Goal: Task Accomplishment & Management: Complete application form

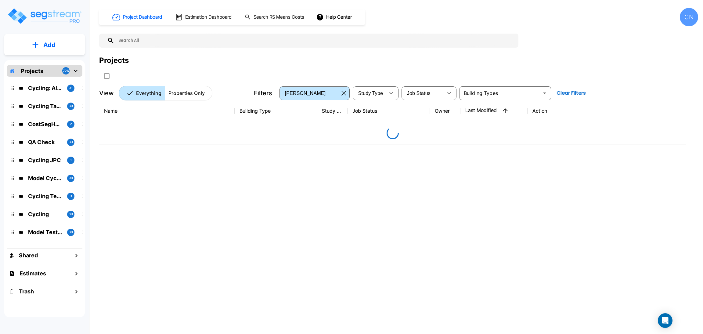
click at [437, 68] on div "Projects" at bounding box center [398, 68] width 599 height 26
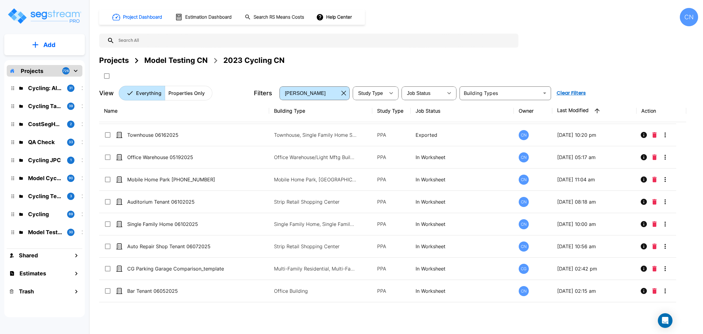
scroll to position [1313, 0]
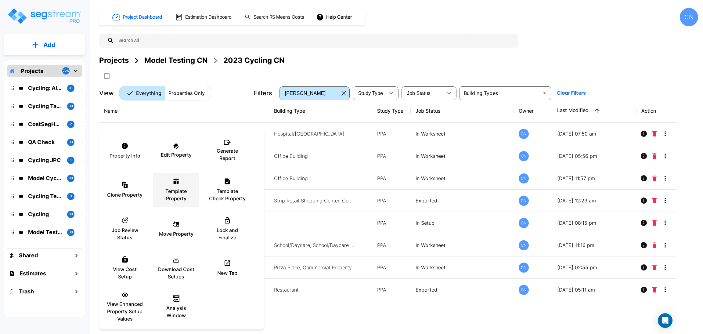
click at [179, 187] on p "Template Property" at bounding box center [176, 194] width 37 height 15
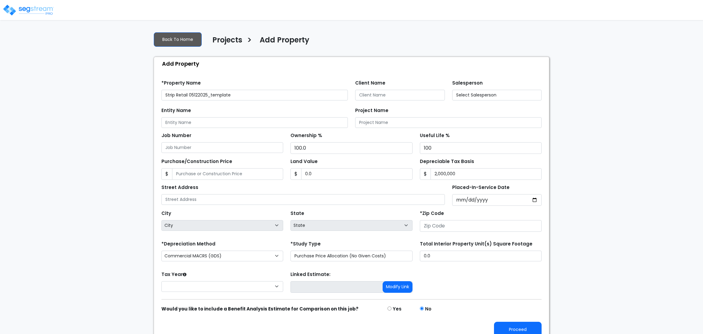
type input "80206"
select select "2025"
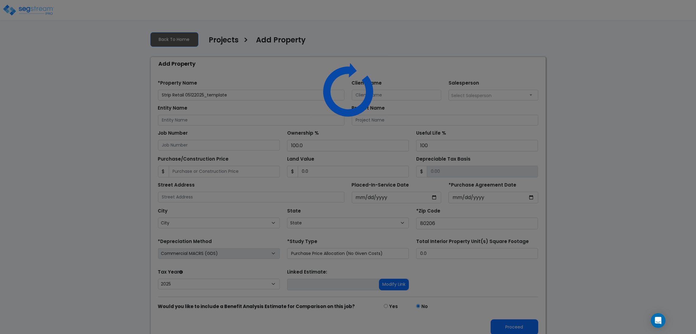
select select "CO"
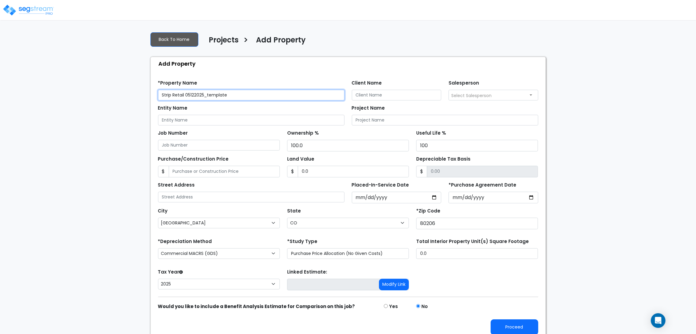
drag, startPoint x: 249, startPoint y: 90, endPoint x: 186, endPoint y: 99, distance: 64.0
click at [186, 99] on input "Strip Retail 05122025_template" at bounding box center [251, 95] width 186 height 11
type input "Strip Retail 08182025"
click at [597, 200] on div "We are Building your Property. So please grab a coffee and let us do the heavy …" at bounding box center [348, 183] width 696 height 313
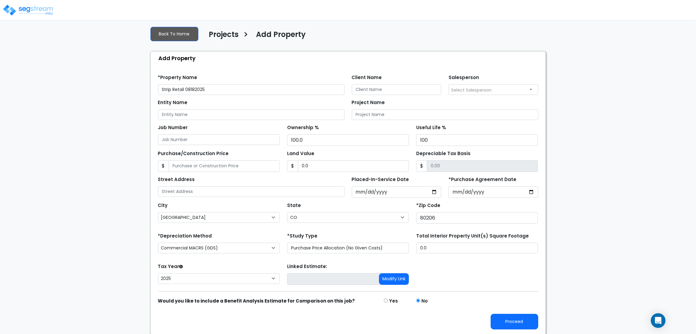
scroll to position [7, 0]
click at [519, 325] on button "Proceed" at bounding box center [514, 321] width 48 height 16
type input "0"
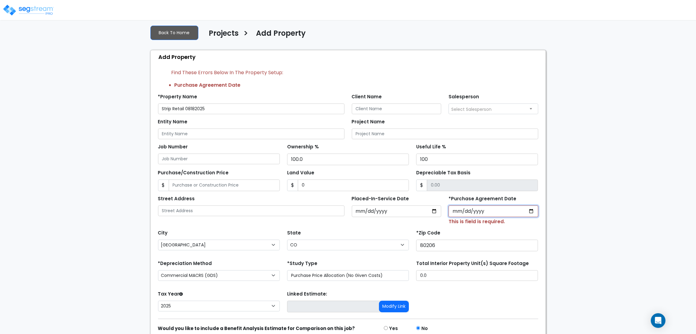
click at [533, 210] on input "*Purchase Agreement Date" at bounding box center [493, 211] width 90 height 12
type input "2025-08-13"
click at [592, 230] on div "We are Building your Property. So please grab a coffee and let us do the heavy …" at bounding box center [348, 191] width 696 height 342
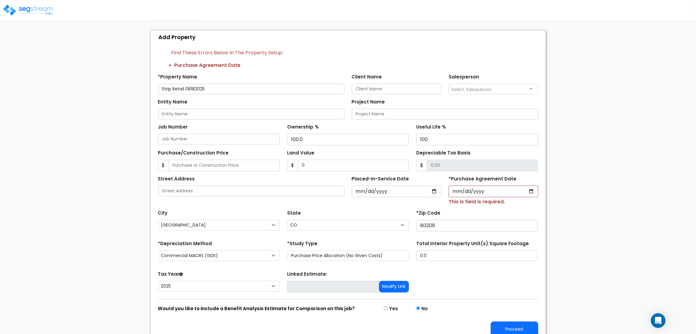
scroll to position [35, 0]
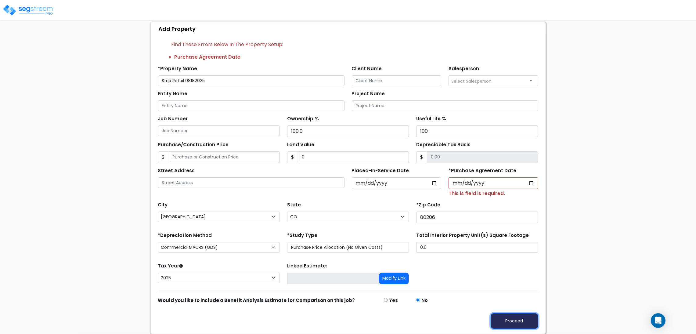
click at [530, 318] on button "Proceed" at bounding box center [514, 321] width 48 height 16
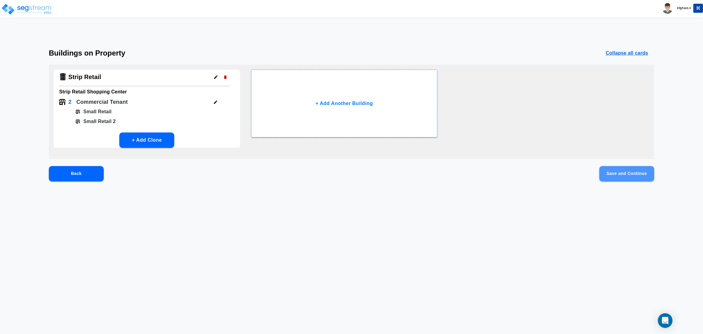
click at [629, 173] on button "Save and Continue" at bounding box center [626, 173] width 55 height 15
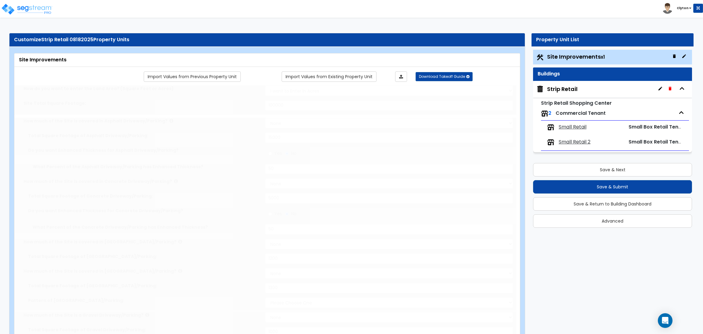
select select "2"
type input "100000"
select select "2"
type input "15000"
radio input "true"
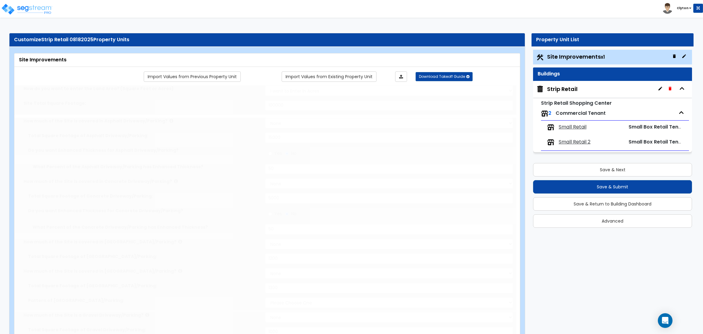
type input "50"
select select "2"
type input "5000"
radio input "true"
type input "50"
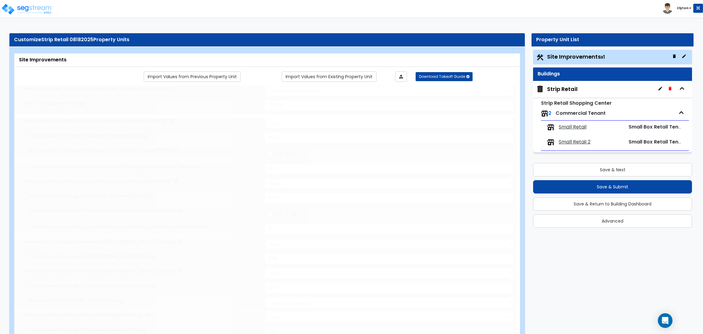
select select "2"
type input "1200"
select select "2"
type input "1300"
select select "1"
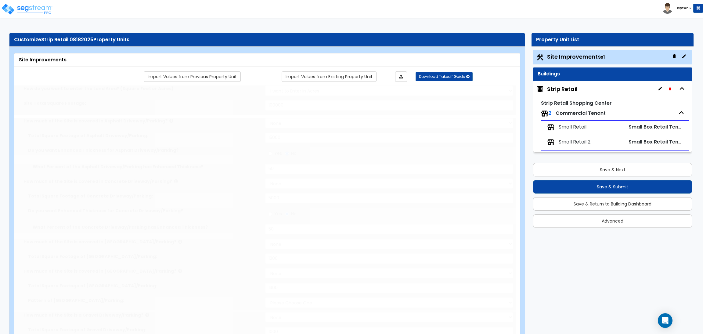
select select "2"
type input "1000"
radio input "true"
type input "4"
radio input "true"
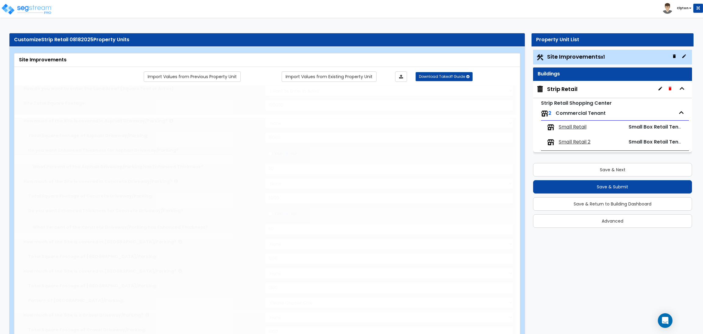
type input "10"
type input "30"
type input "10"
radio input "true"
type input "5"
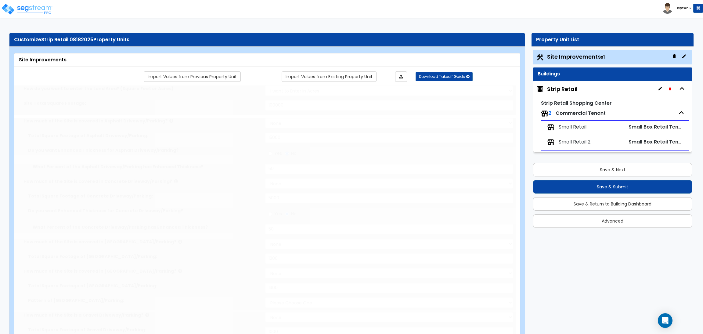
radio input "true"
select select "3"
select select "1"
type input "230"
radio input "true"
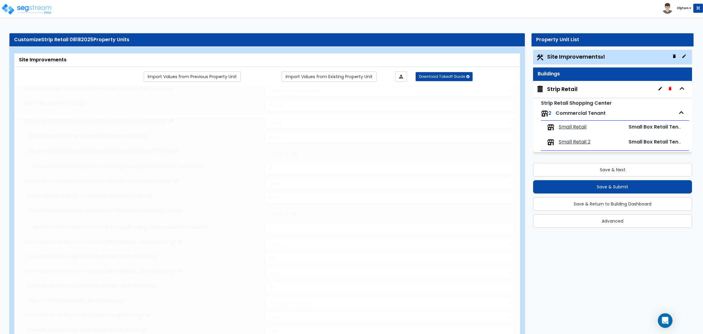
select select "1"
type input "2"
type input "3"
type input "2"
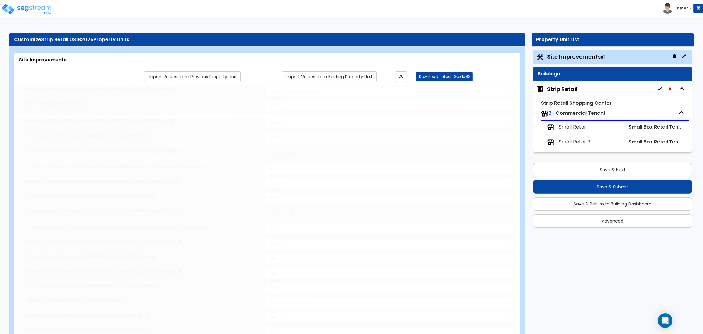
type input "3"
radio input "true"
type input "4"
radio input "true"
select select "1"
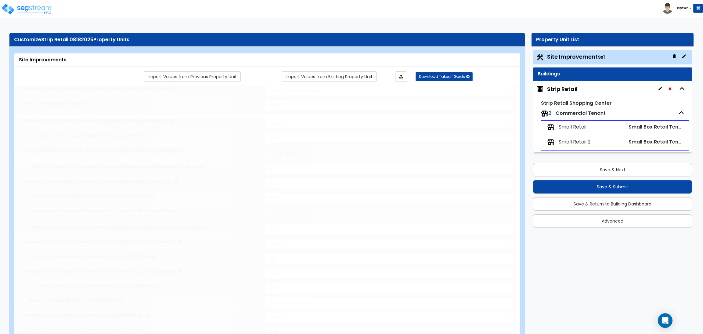
type input "30"
radio input "true"
type input "33"
radio input "true"
select select "1"
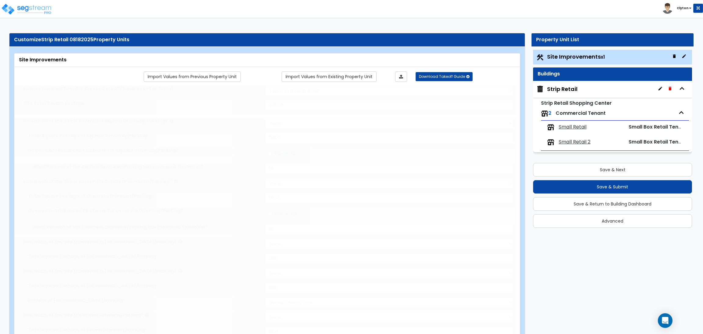
type input "30"
radio input "true"
type input "6"
radio input "true"
type input "15"
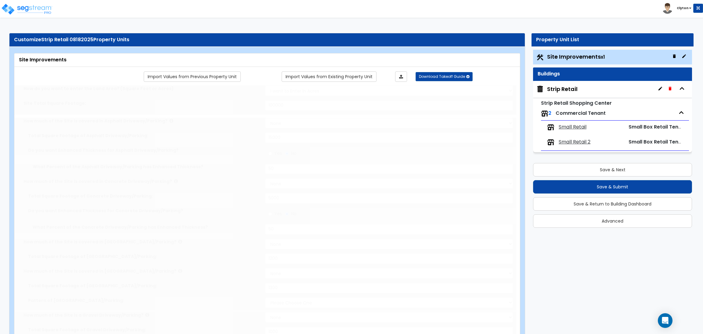
select select "2"
radio input "true"
select select "2"
select select "1"
radio input "true"
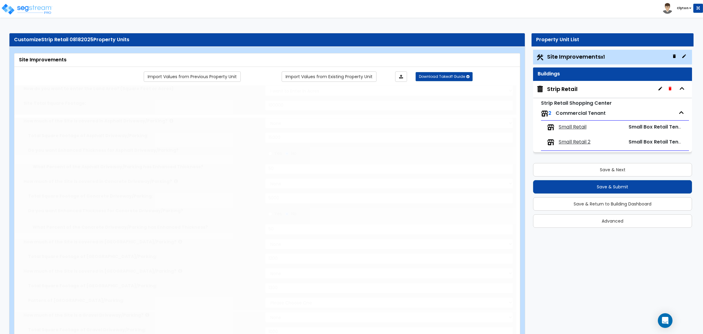
select select "2"
type input "300"
select select "3"
select select "1"
type input "50"
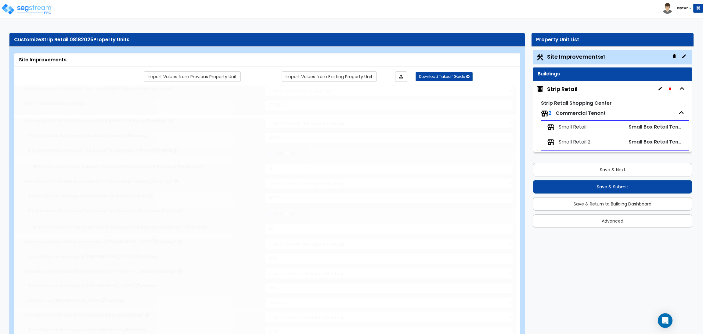
select select "4"
type input "25"
select select "6"
radio input "true"
type input "8"
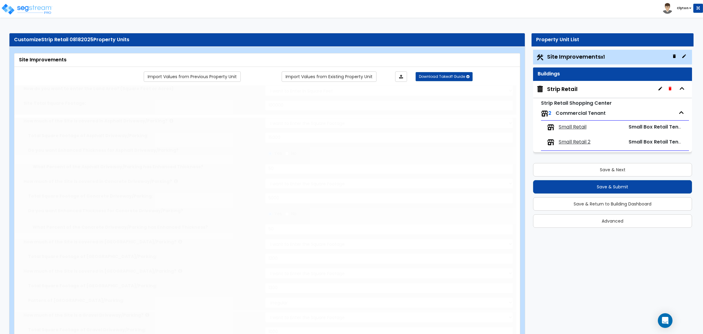
radio input "true"
select select "2"
type input "120"
radio input "true"
select select "1"
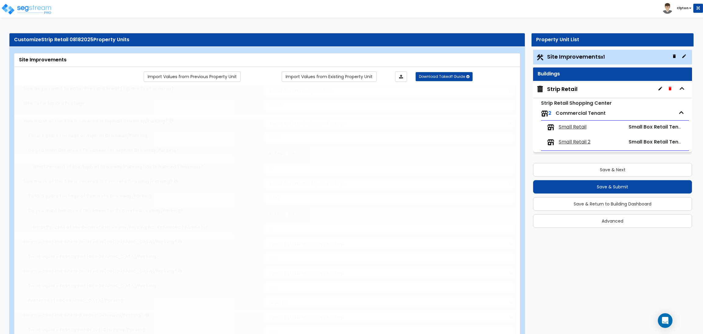
type input "5"
type input "10"
radio input "true"
select select "2"
radio input "true"
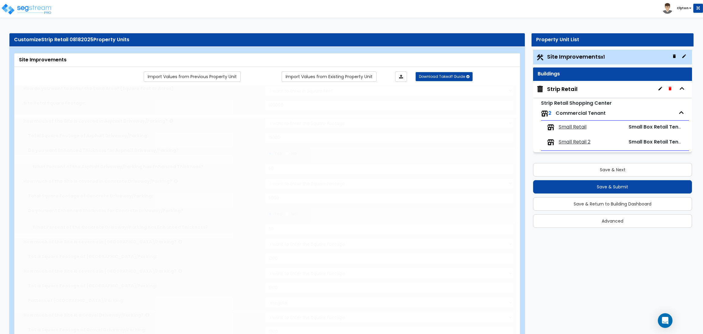
type input "6"
type input "12"
radio input "true"
select select "2"
radio input "true"
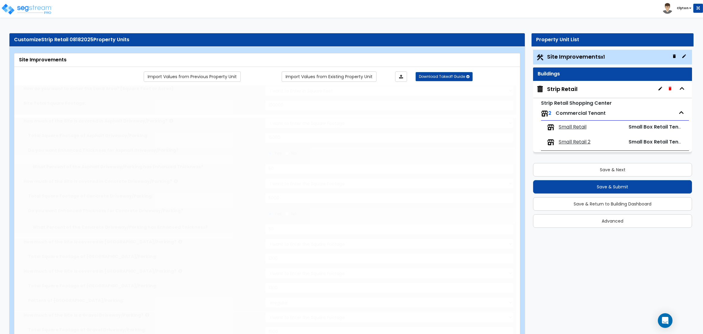
select select "2"
type input "16"
radio input "true"
type input "15"
radio input "true"
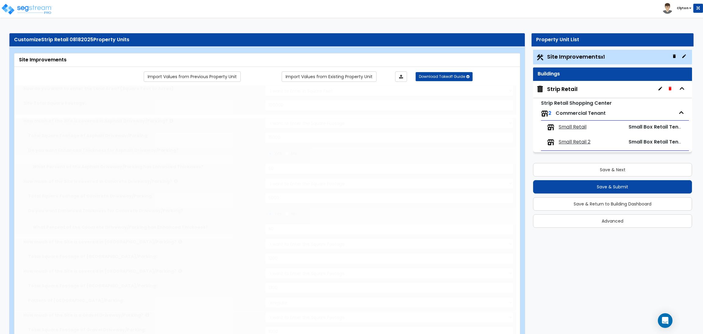
type input "500"
radio input "true"
select select "4"
type input "20"
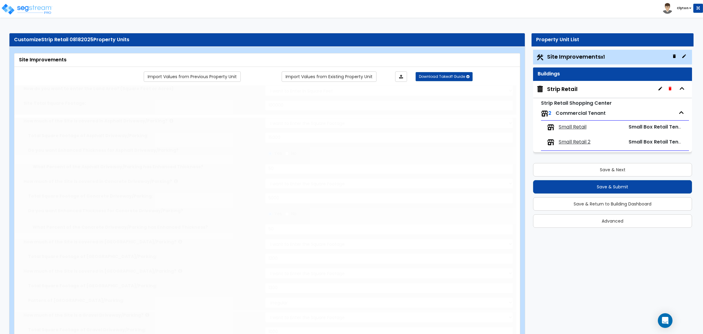
radio input "true"
type input "20"
radio input "true"
select select "4"
type input "14"
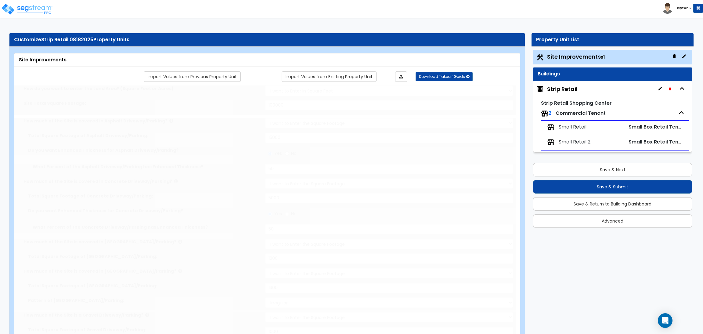
radio input "true"
type input "850"
radio input "true"
type input "5"
type input "20"
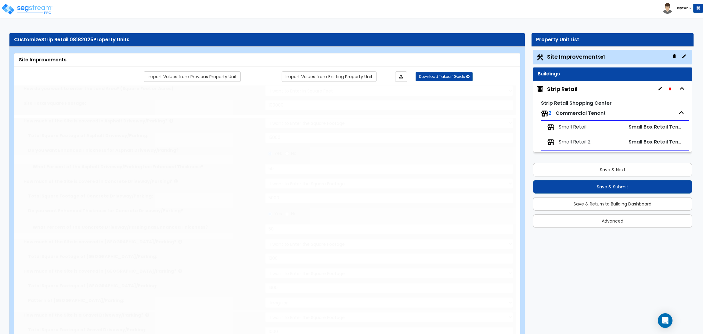
radio input "true"
type input "5"
type input "20"
radio input "true"
type input "5"
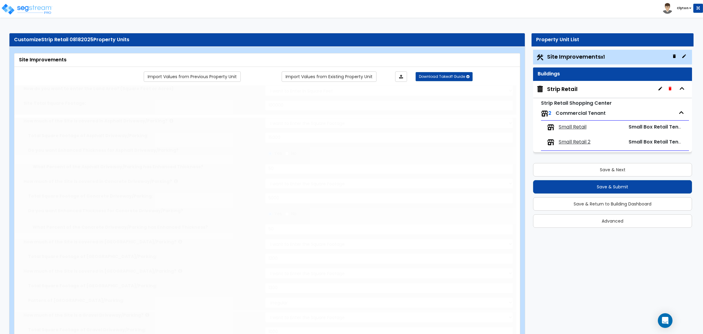
type input "20"
radio input "true"
type input "5"
type input "20"
radio input "true"
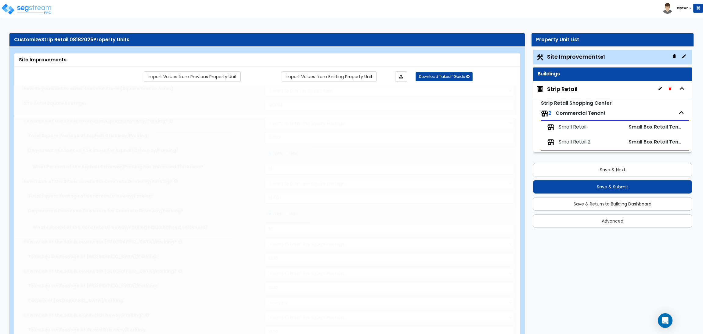
select select "1"
type input "60"
radio input "true"
select select "1"
type input "45"
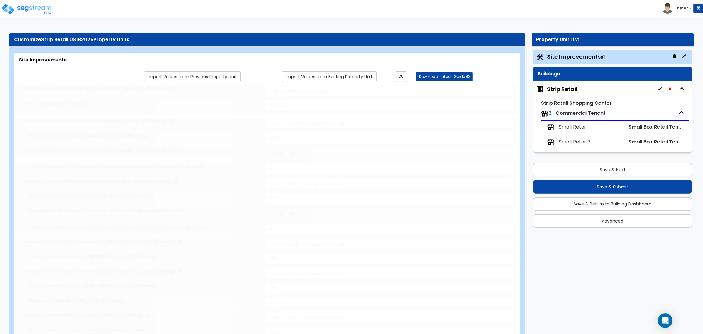
radio input "true"
select select "1"
select select "3"
type input "4"
radio input "true"
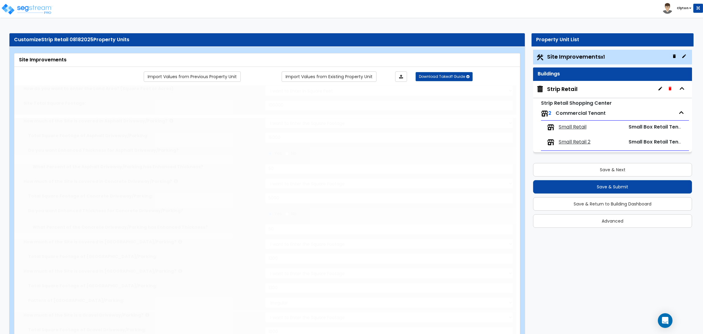
select select "2"
select select "1"
select select "3"
radio input "true"
type input "1"
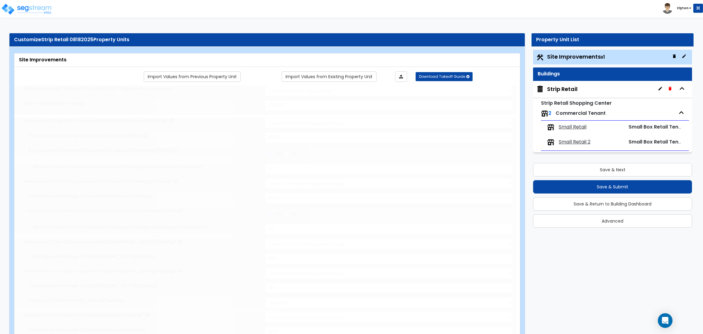
radio input "true"
type input "4"
type input "20"
radio input "true"
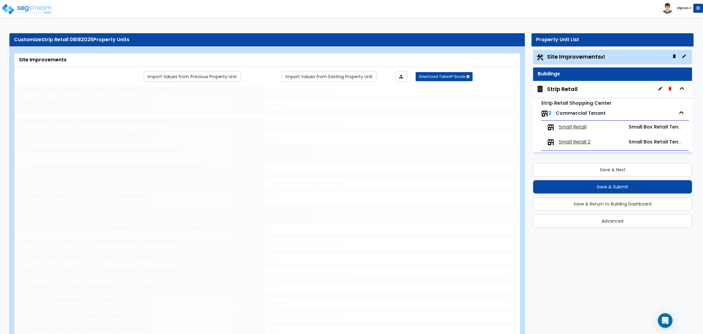
type input "5"
type input "25"
radio input "true"
type input "6"
type input "30"
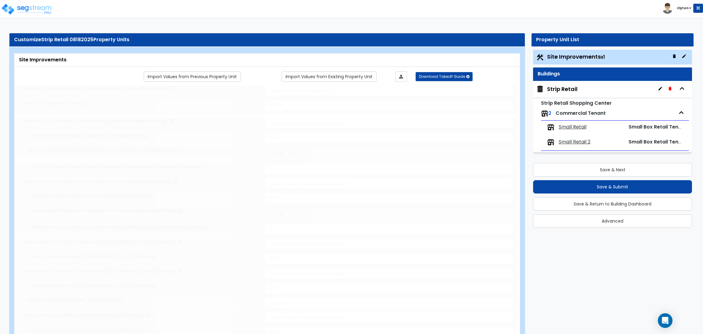
radio input "true"
type input "5"
type input "100"
select select "2"
type input "1400"
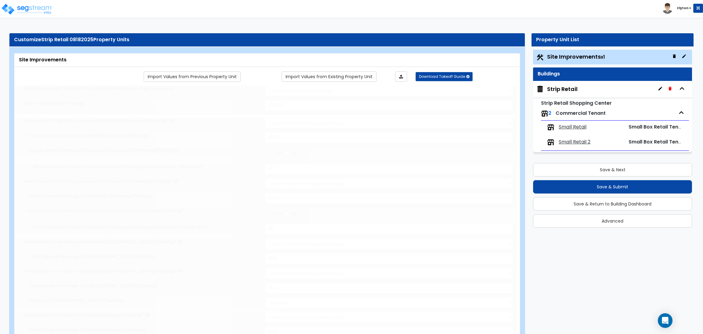
radio input "true"
select select "3"
select select "6"
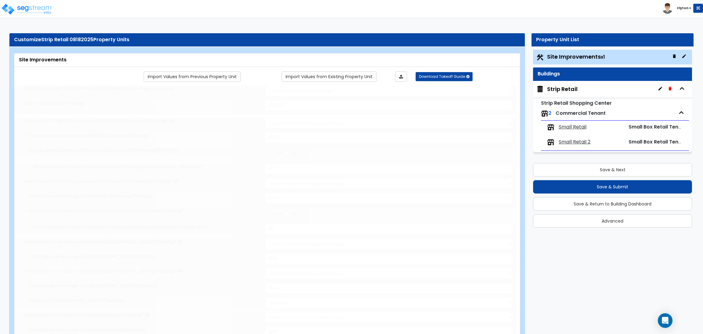
type input "30"
select select "10"
type input "40"
select select "8"
type input "50"
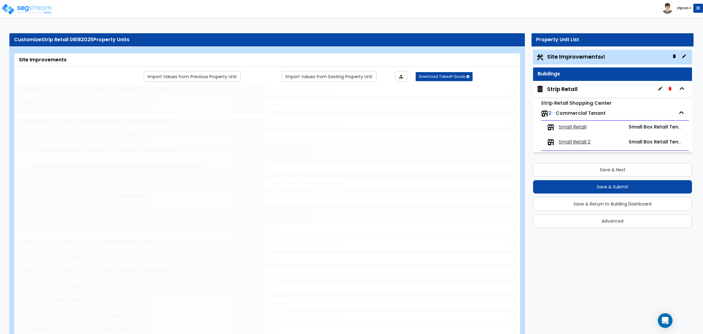
select select "3"
select select "1"
type input "10"
select select "2"
type input "20"
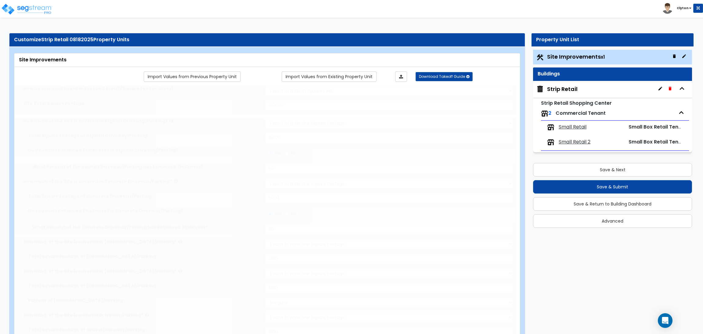
select select "3"
type input "30"
radio input "true"
type input "60"
radio input "true"
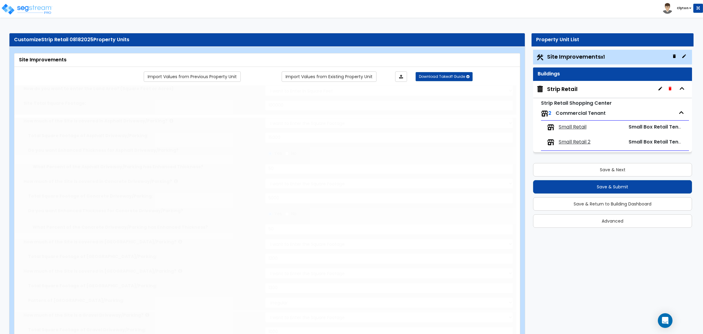
radio input "true"
type input "400"
radio input "true"
type input "500"
radio input "true"
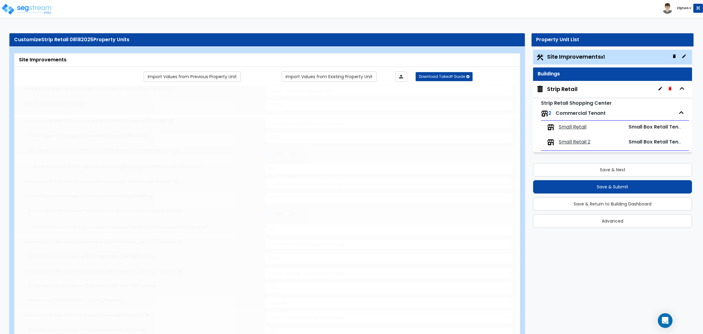
type input "600"
radio input "true"
type input "700"
radio input "true"
type input "800"
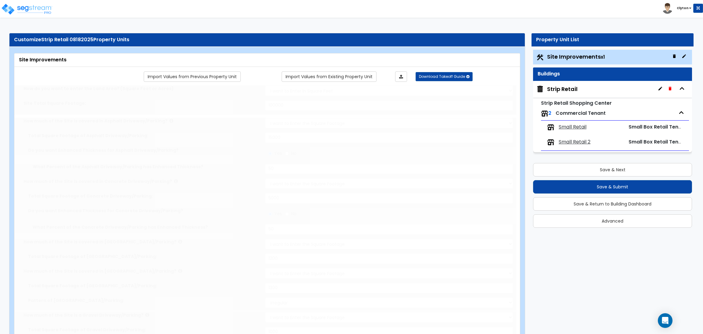
radio input "true"
select select "1"
type input "150"
radio input "true"
type input "1"
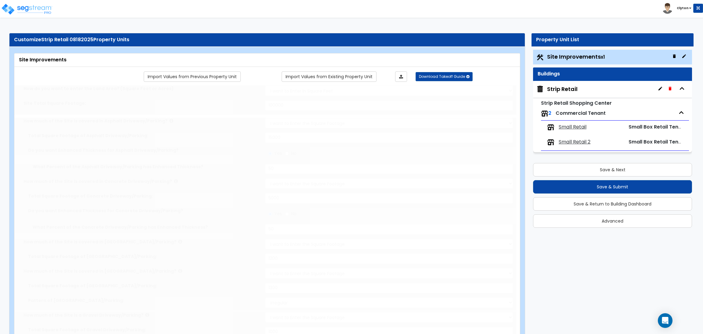
select select "3"
radio input "true"
select select "2"
select select "1"
radio input "true"
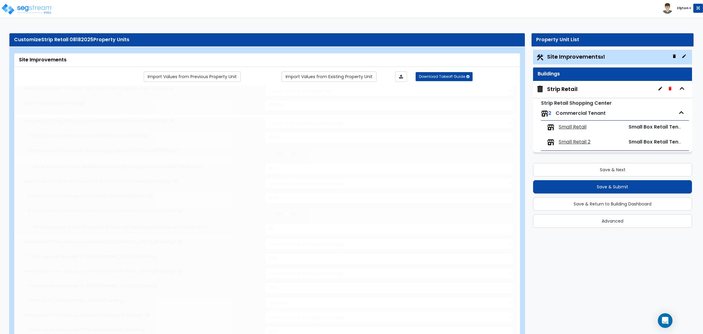
type input "4"
radio input "true"
type input "25"
radio input "true"
type input "1"
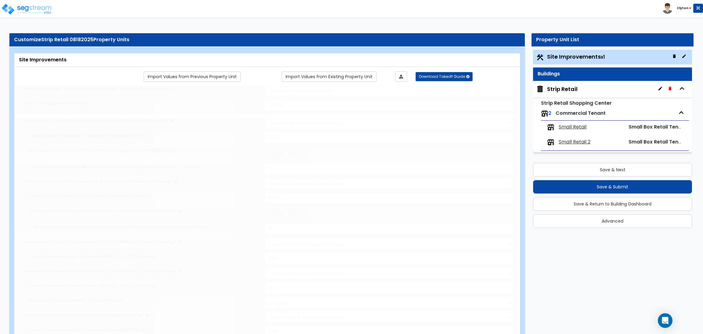
type input "300"
type input "8"
select select "1"
select select "2"
radio input "true"
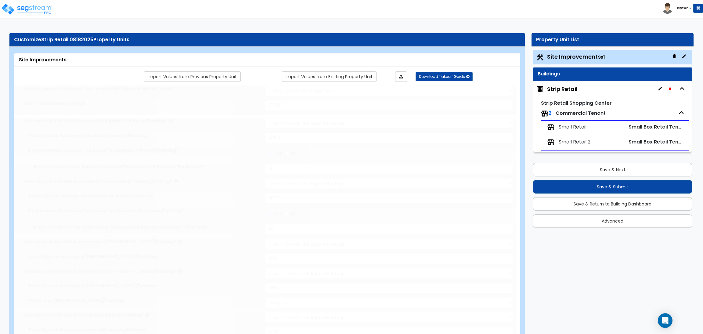
type input "1"
type input "250"
select select "7"
select select "1"
select select "2"
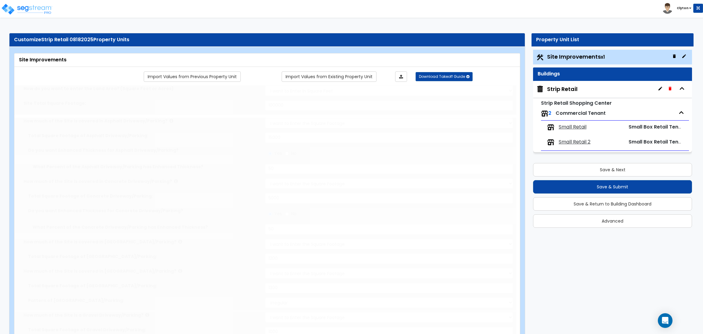
select select "4"
select select "1"
select select "13"
select select "2"
radio input "true"
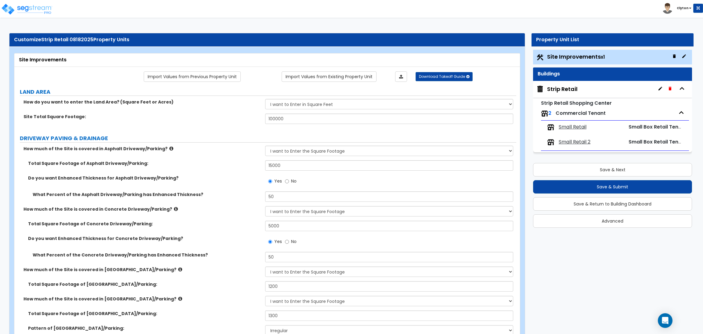
click at [214, 206] on label "How much of the Site is covered in Concrete Driveway/Parking?" at bounding box center [141, 209] width 237 height 6
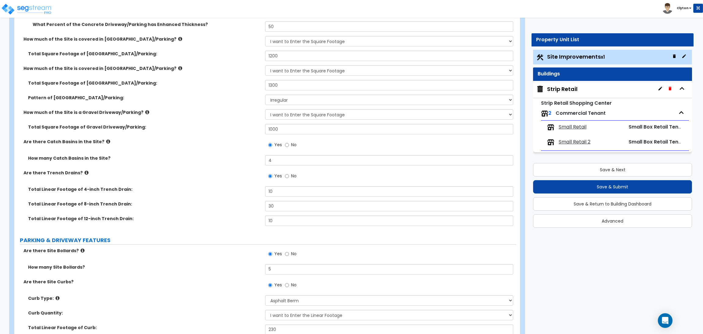
scroll to position [503, 0]
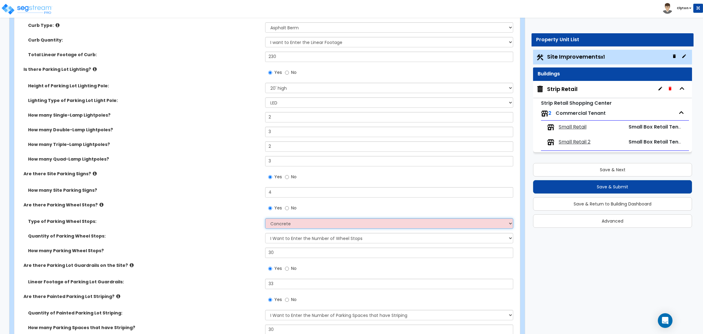
click at [285, 226] on select "Concrete Rubber/Plastic" at bounding box center [389, 223] width 248 height 10
click at [208, 231] on div "Type of Parking Wheel Stops: Concrete Rubber/Plastic" at bounding box center [265, 225] width 502 height 15
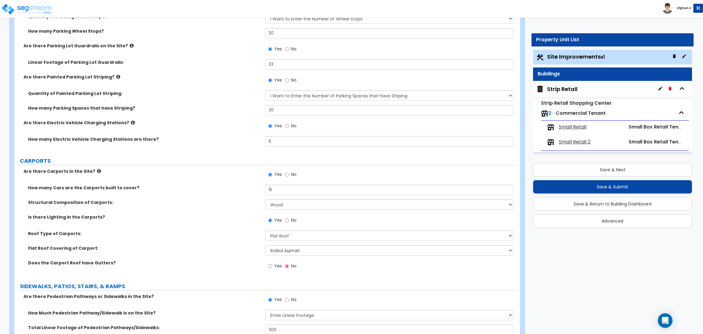
scroll to position [778, 0]
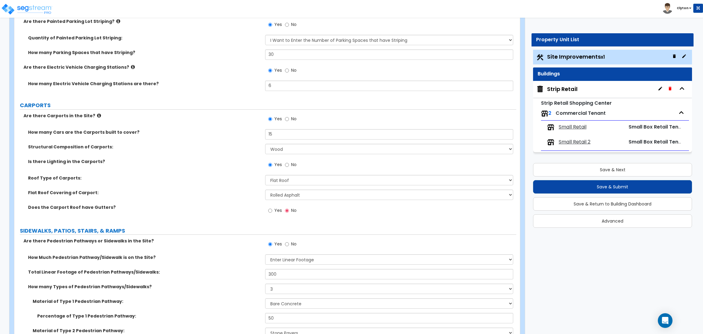
click at [274, 211] on span "Yes" at bounding box center [278, 210] width 8 height 6
click at [272, 211] on input "Yes" at bounding box center [270, 210] width 4 height 7
click at [186, 220] on div "Does the Carport Roof have Gutters? Yes No" at bounding box center [265, 212] width 502 height 16
drag, startPoint x: 195, startPoint y: 211, endPoint x: 201, endPoint y: 225, distance: 15.1
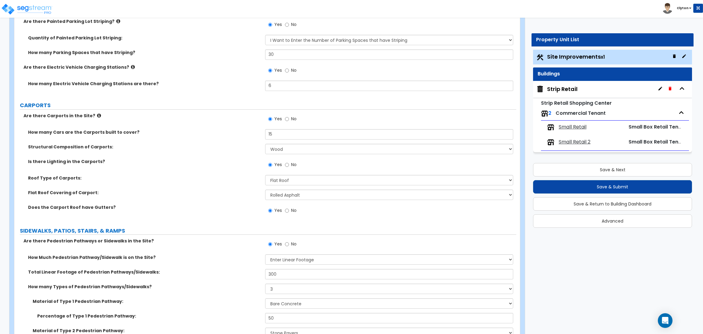
click at [195, 211] on div "Does the Carport Roof have Gutters? Yes No" at bounding box center [265, 212] width 502 height 16
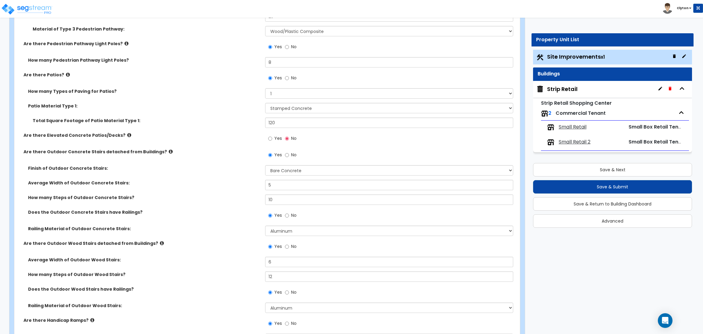
scroll to position [1143, 0]
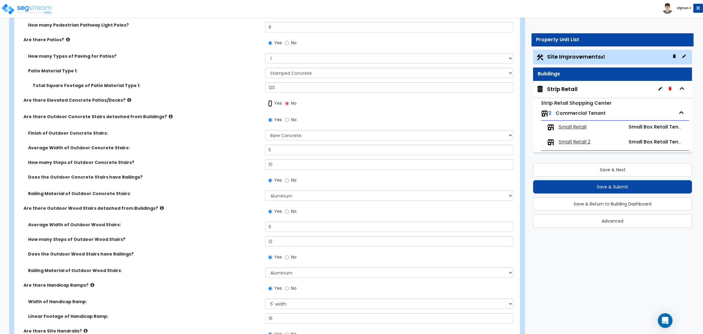
click at [271, 103] on input "Yes" at bounding box center [270, 103] width 4 height 7
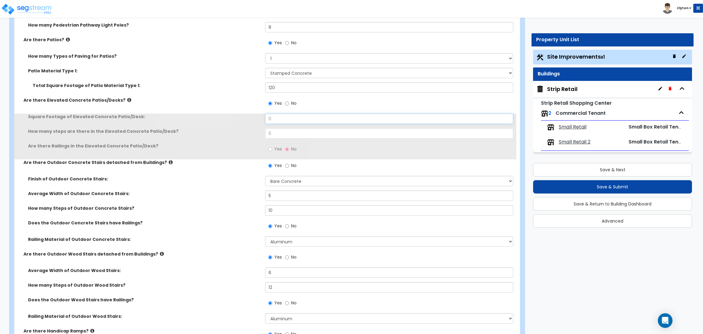
drag, startPoint x: 299, startPoint y: 120, endPoint x: 235, endPoint y: 119, distance: 64.4
click at [235, 119] on div "Square Footage of Elevated Concrete Patio/Deck: 0" at bounding box center [265, 120] width 502 height 15
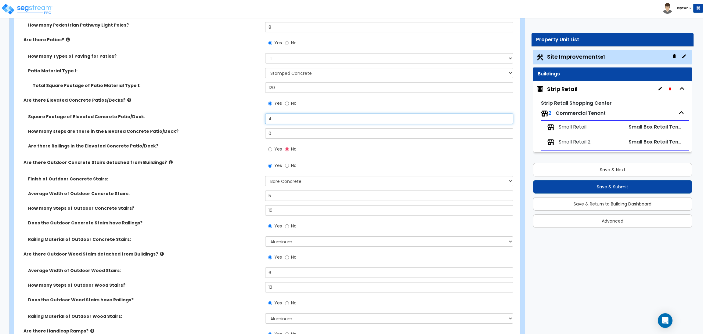
click at [230, 111] on div "Are there Pedestrian Pathways or Sidewalks in the Site? Yes No How Much Pedestr…" at bounding box center [265, 154] width 492 height 564
drag, startPoint x: 289, startPoint y: 138, endPoint x: 231, endPoint y: 134, distance: 58.1
click at [233, 134] on div "How many steps are there in the Elevated Concrete Patio/Deck? 0" at bounding box center [265, 135] width 502 height 15
click at [210, 229] on div "Does the Outdoor Concrete Stairs have Railings? Yes No" at bounding box center [265, 228] width 502 height 16
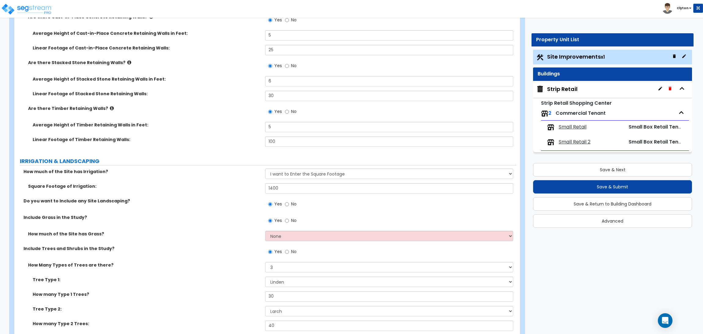
scroll to position [2287, 0]
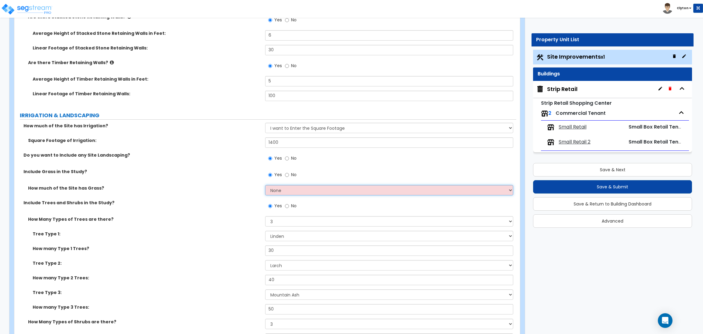
click at [285, 187] on select "None I want to Enter an Approximate Percentage I want to Enter the Square Foota…" at bounding box center [389, 190] width 248 height 10
click at [265, 185] on select "None I want to Enter an Approximate Percentage I want to Enter the Square Foota…" at bounding box center [389, 190] width 248 height 10
click at [218, 195] on div "How much of the Site has Grass? None I want to Enter an Approximate Percentage …" at bounding box center [265, 192] width 502 height 15
click at [207, 197] on div "How much of the Site has Grass? None I want to Enter an Approximate Percentage …" at bounding box center [265, 192] width 502 height 15
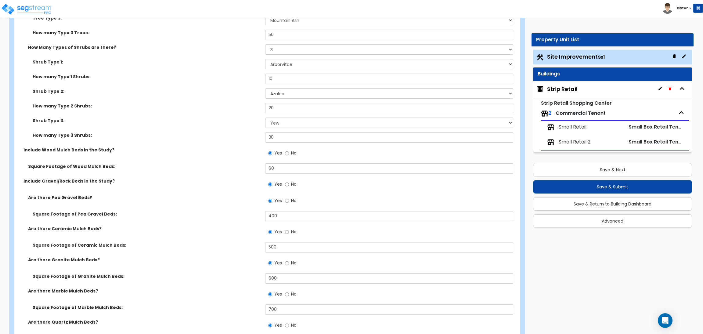
scroll to position [2562, 0]
click at [211, 206] on div "Are there Pea Gravel Beds? Yes No" at bounding box center [265, 202] width 502 height 16
click at [192, 154] on div "Include Wood Mulch Beds in the Study? Yes No" at bounding box center [265, 154] width 502 height 16
click at [202, 264] on div "Are there Granite Mulch Beds? Yes No" at bounding box center [265, 264] width 502 height 16
click at [205, 251] on div "Square Footage of Ceramic Mulch Beds: 500" at bounding box center [265, 248] width 502 height 15
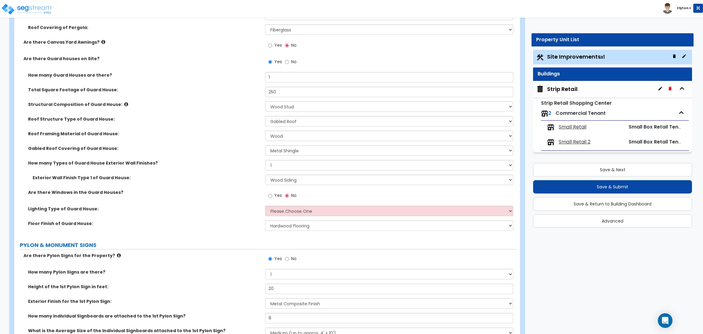
scroll to position [3202, 0]
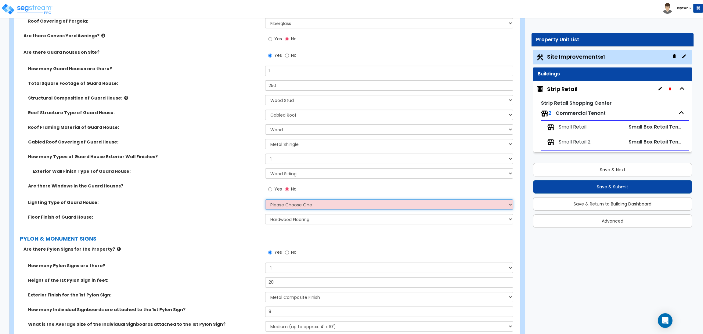
click at [287, 204] on select "Please Choose One LED Surface-Mounted LED Recessed Fluorescent Surface-Mounted …" at bounding box center [389, 204] width 248 height 10
click at [265, 199] on select "Please Choose One LED Surface-Mounted LED Recessed Fluorescent Surface-Mounted …" at bounding box center [389, 204] width 248 height 10
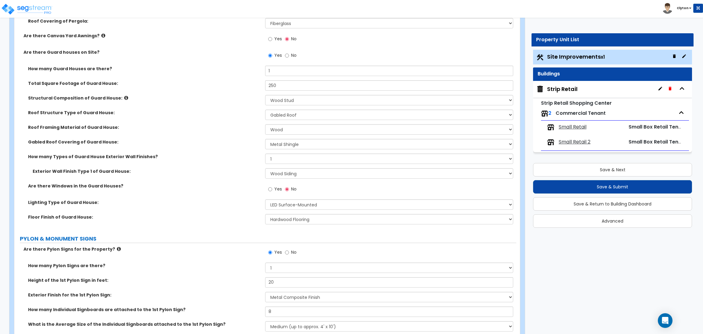
click at [224, 216] on label "Floor Finish of Guard House:" at bounding box center [144, 217] width 232 height 6
click at [267, 188] on div "Yes No" at bounding box center [282, 190] width 34 height 14
click at [270, 189] on input "Yes" at bounding box center [270, 189] width 4 height 7
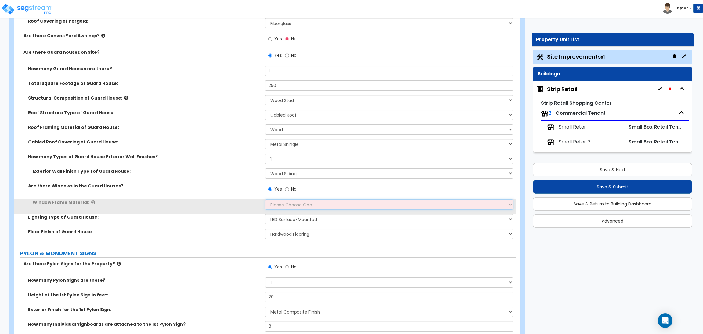
click at [285, 206] on select "Please Choose One Vinyl Aluminum Wood" at bounding box center [389, 204] width 248 height 10
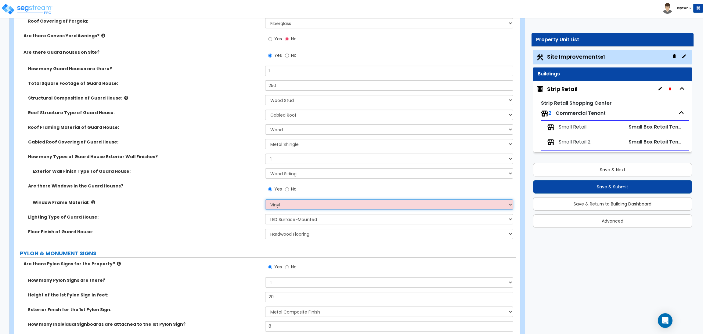
click at [265, 199] on select "Please Choose One Vinyl Aluminum Wood" at bounding box center [389, 204] width 248 height 10
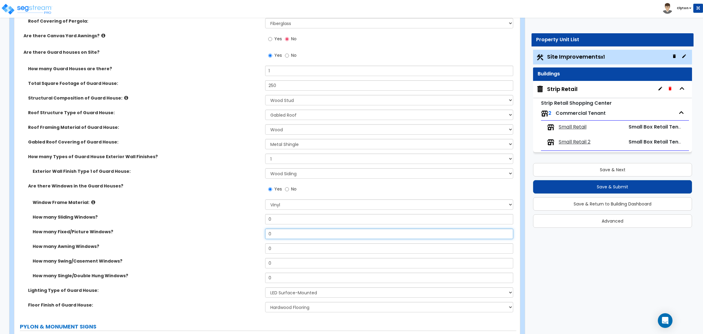
drag, startPoint x: 281, startPoint y: 232, endPoint x: 249, endPoint y: 229, distance: 31.3
click at [253, 229] on div "How many Fixed/Picture Windows? 0" at bounding box center [265, 235] width 502 height 15
click at [232, 238] on div "How many Fixed/Picture Windows? 2" at bounding box center [265, 235] width 502 height 15
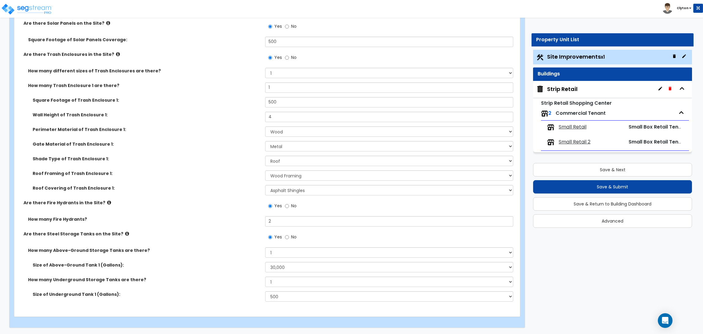
scroll to position [4184, 0]
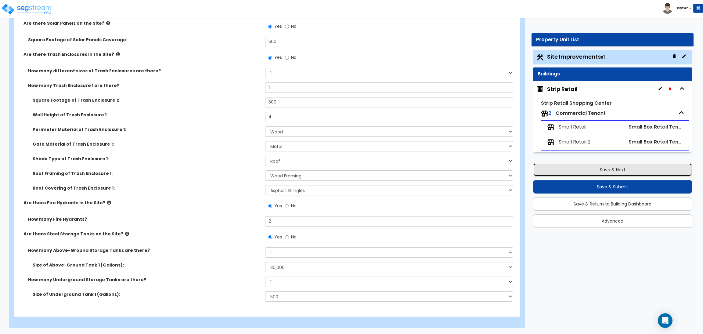
click at [611, 167] on button "Save & Next" at bounding box center [612, 169] width 159 height 13
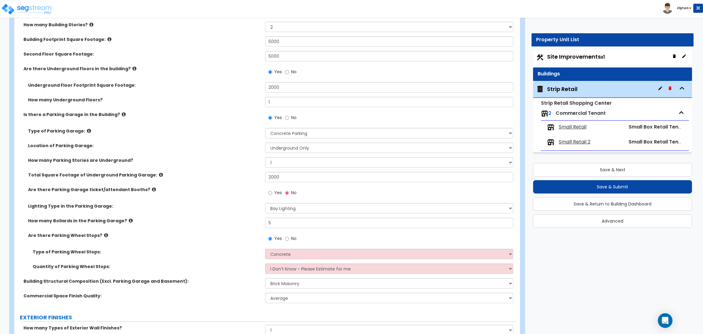
scroll to position [366, 0]
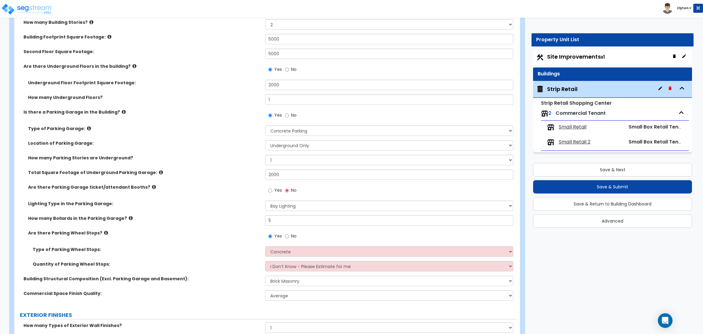
click at [273, 192] on label "Yes" at bounding box center [275, 191] width 14 height 10
click at [272, 192] on input "Yes" at bounding box center [270, 190] width 4 height 7
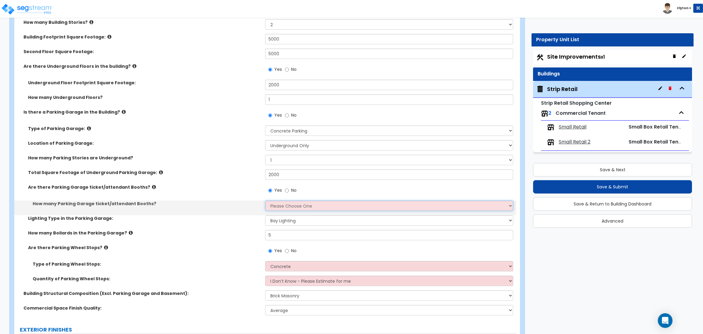
click at [302, 206] on select "Please Choose One 1 2 3 4 5" at bounding box center [389, 205] width 248 height 10
click at [265, 201] on select "Please Choose One 1 2 3 4 5" at bounding box center [389, 205] width 248 height 10
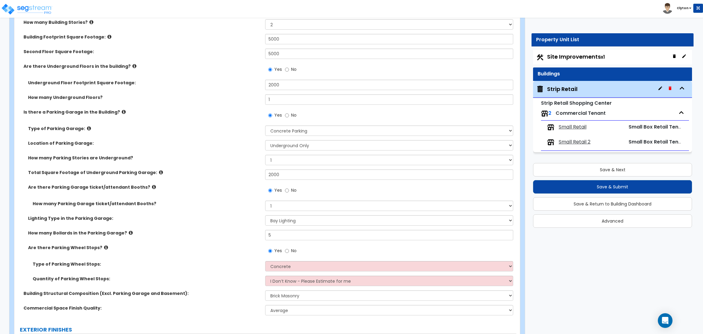
click at [228, 206] on label "How many Parking Garage ticket/attendant Booths?" at bounding box center [147, 203] width 228 height 6
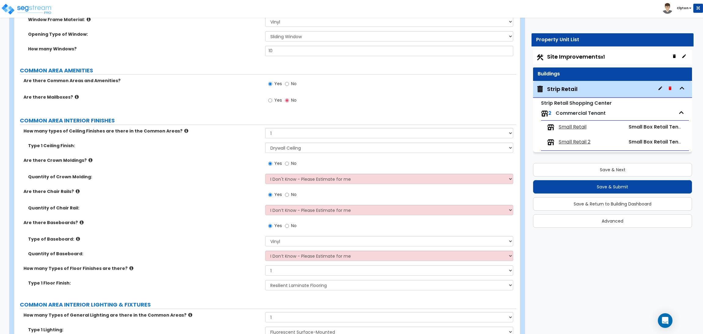
scroll to position [1829, 0]
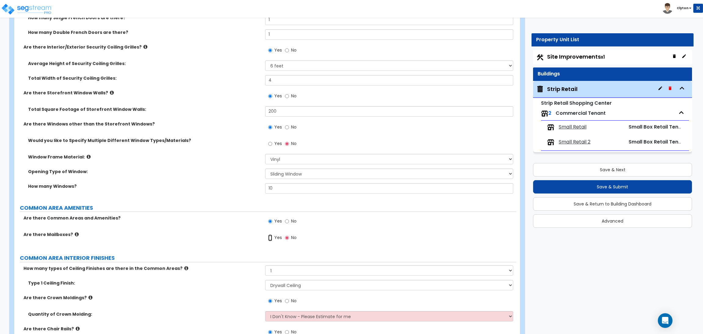
click at [268, 239] on input "Yes" at bounding box center [270, 237] width 4 height 7
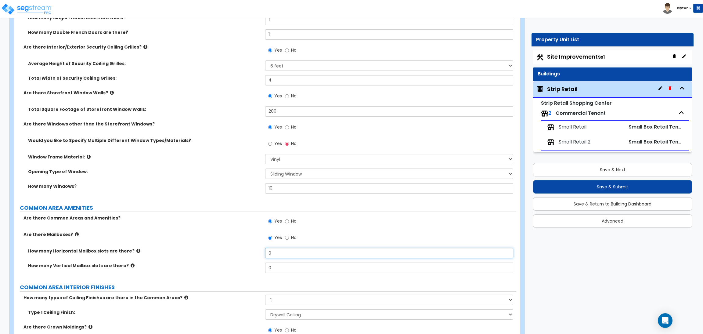
drag, startPoint x: 276, startPoint y: 256, endPoint x: 247, endPoint y: 250, distance: 29.0
click at [247, 250] on div "How many Horizontal Mailbox slots are there? 0" at bounding box center [265, 255] width 502 height 15
drag, startPoint x: 268, startPoint y: 268, endPoint x: 225, endPoint y: 267, distance: 43.0
click at [231, 267] on div "How many Vertical Mailbox slots are there? 0" at bounding box center [265, 269] width 502 height 15
click at [210, 239] on div "Are there Mailboxes? Yes No" at bounding box center [265, 239] width 502 height 16
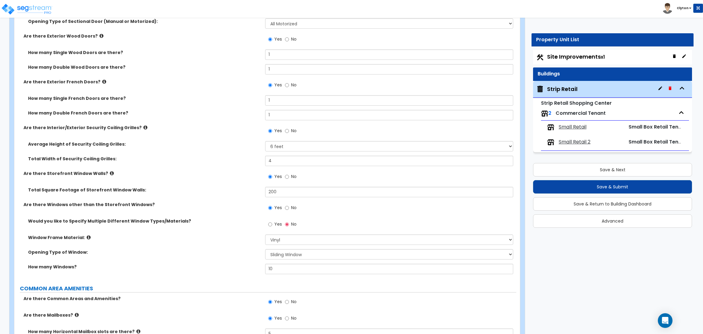
scroll to position [1692, 0]
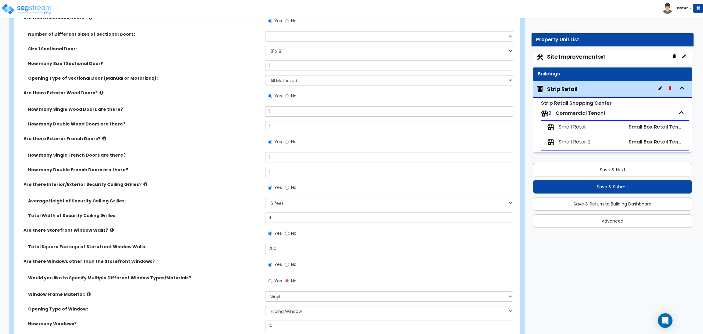
click at [231, 207] on div "Average Height of Security Coiling Grilles: Please Choose One 4 feet 6 feet 8 f…" at bounding box center [265, 205] width 502 height 15
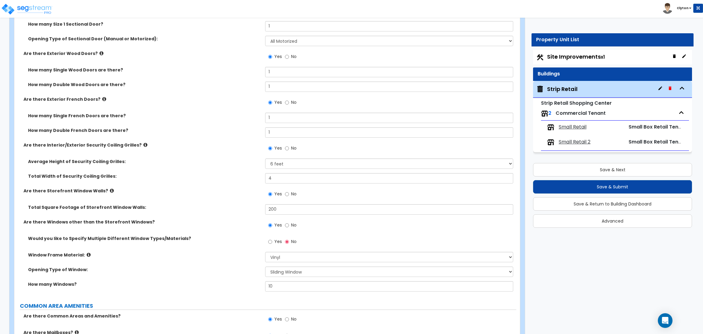
scroll to position [1784, 0]
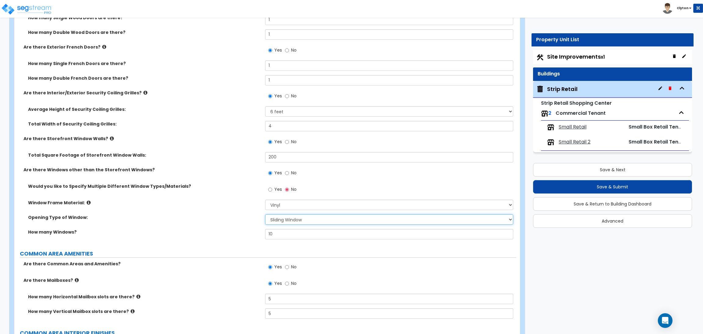
click at [294, 219] on select "Please Choose One Sliding Window Fixed/Picture Window Awning Window Swing/Casem…" at bounding box center [389, 219] width 248 height 10
click at [170, 213] on div "Window Frame Material: Please Choose One Vinyl Aluminum Wood" at bounding box center [265, 206] width 502 height 15
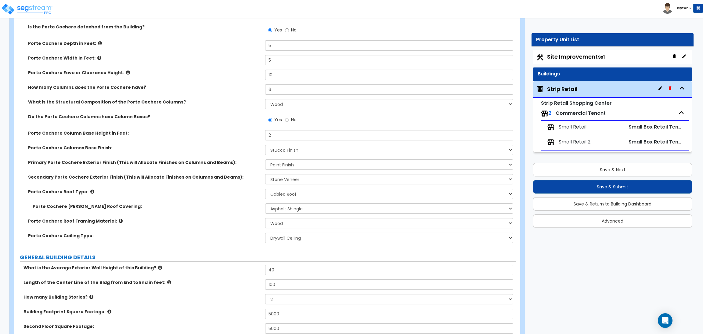
scroll to position [228, 0]
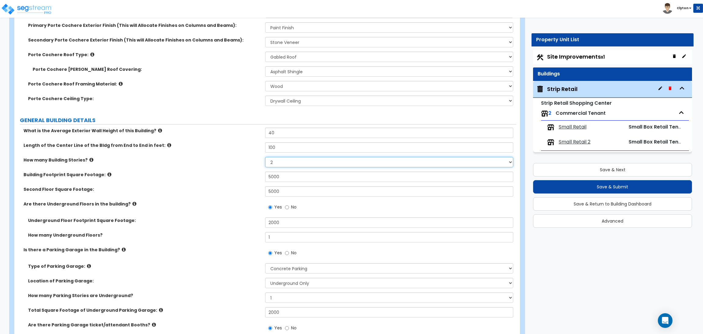
click at [281, 163] on select "1 2 3 4 5" at bounding box center [389, 162] width 248 height 10
click at [265, 157] on select "1 2 3 4 5" at bounding box center [389, 162] width 248 height 10
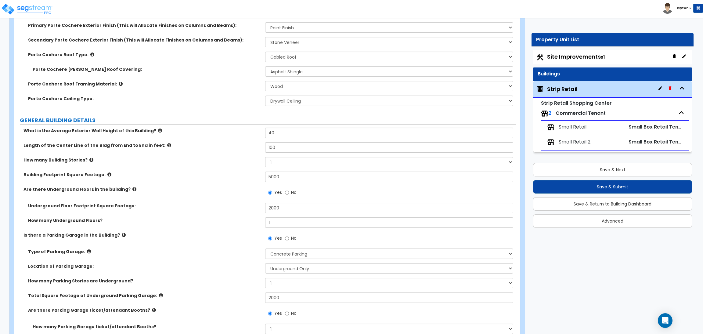
click at [242, 203] on label "Underground Floor Footprint Square Footage:" at bounding box center [144, 205] width 232 height 6
click at [287, 163] on select "1 2 3 4 5" at bounding box center [389, 162] width 248 height 10
click at [265, 157] on select "1 2 3 4 5" at bounding box center [389, 162] width 248 height 10
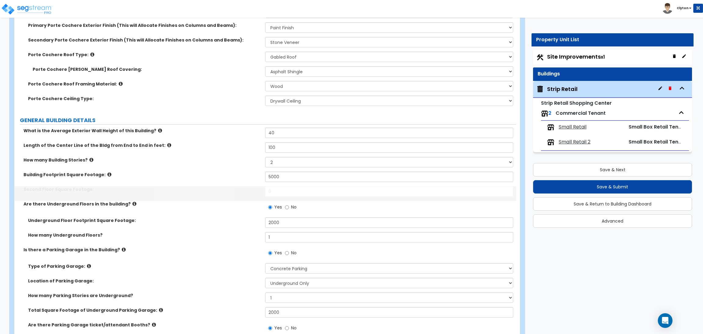
click at [219, 188] on label "Second Floor Square Footage:" at bounding box center [141, 189] width 237 height 6
drag, startPoint x: 288, startPoint y: 191, endPoint x: 183, endPoint y: 190, distance: 104.9
click at [183, 190] on div "Second Floor Square Footage: 0" at bounding box center [265, 193] width 502 height 15
click at [183, 190] on label "Second Floor Square Footage:" at bounding box center [141, 189] width 237 height 6
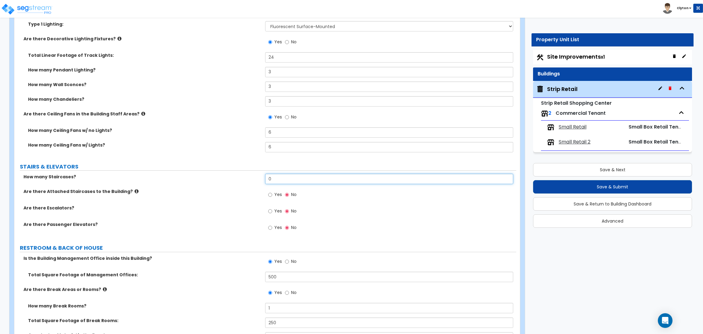
drag, startPoint x: 277, startPoint y: 179, endPoint x: 245, endPoint y: 181, distance: 32.4
click at [245, 181] on div "How many Staircases? 0" at bounding box center [265, 181] width 502 height 15
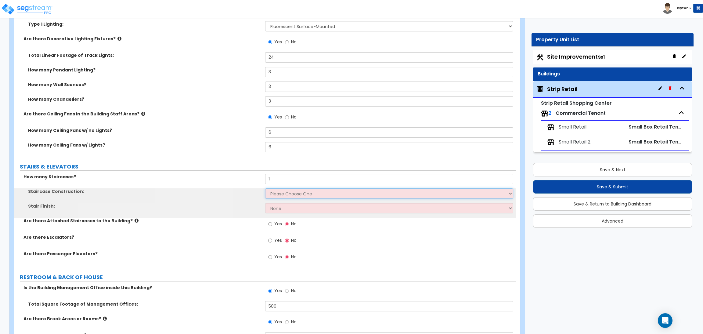
click at [277, 195] on select "Please Choose One Concrete Steel Wood Please Choose For Me" at bounding box center [389, 193] width 248 height 10
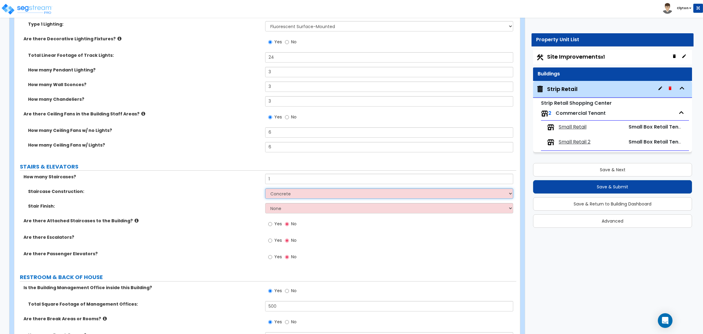
click at [265, 189] on select "Please Choose One Concrete Steel Wood Please Choose For Me" at bounding box center [389, 193] width 248 height 10
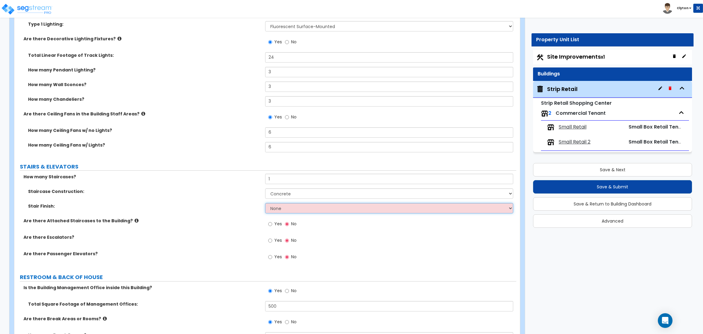
click at [275, 210] on select "None Tile Wood Laminate VCT Sheet Carpet Sheet Vinyl Carpet Tile" at bounding box center [389, 208] width 248 height 10
click at [265, 203] on select "None Tile Wood Laminate VCT Sheet Carpet Sheet Vinyl Carpet Tile" at bounding box center [389, 208] width 248 height 10
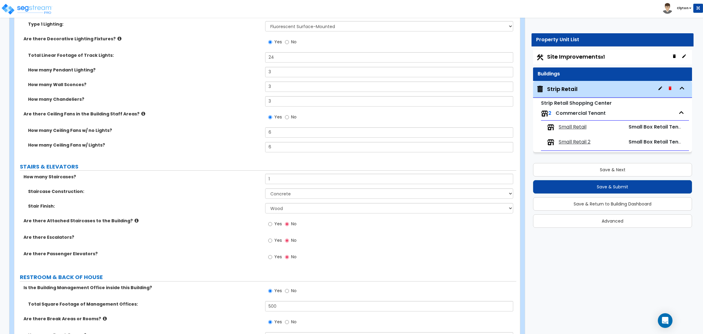
click at [274, 225] on span "Yes" at bounding box center [278, 223] width 8 height 6
click at [272, 225] on input "Yes" at bounding box center [270, 223] width 4 height 7
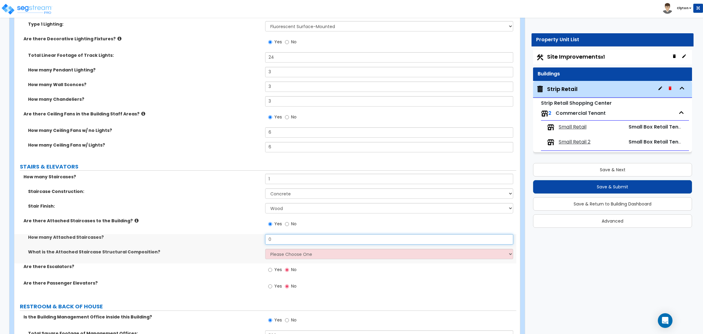
drag, startPoint x: 271, startPoint y: 238, endPoint x: 252, endPoint y: 238, distance: 19.8
click at [252, 238] on div "How many Attached Staircases? 0" at bounding box center [265, 241] width 502 height 15
click at [287, 255] on select "Please Choose One Reinforced Concrete Structural Steel Wood" at bounding box center [389, 254] width 248 height 10
click at [265, 249] on select "Please Choose One Reinforced Concrete Structural Steel Wood" at bounding box center [389, 254] width 248 height 10
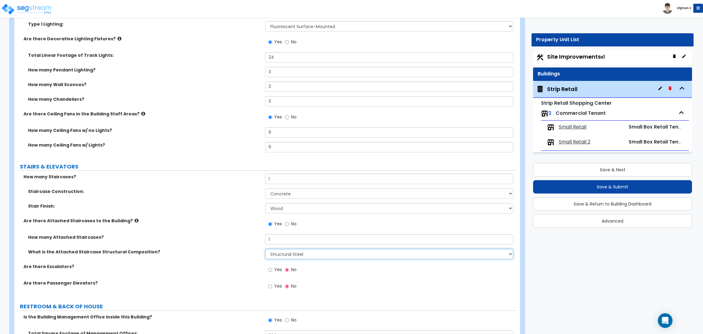
click at [288, 257] on select "Please Choose One Reinforced Concrete Structural Steel Wood" at bounding box center [389, 254] width 248 height 10
click at [265, 249] on select "Please Choose One Reinforced Concrete Structural Steel Wood" at bounding box center [389, 254] width 248 height 10
click at [235, 259] on div "What is the Attached Staircase Structural Composition? Please Choose One Reinfo…" at bounding box center [265, 256] width 502 height 15
click at [273, 267] on label "Yes" at bounding box center [275, 270] width 14 height 10
click at [272, 267] on input "Yes" at bounding box center [270, 269] width 4 height 7
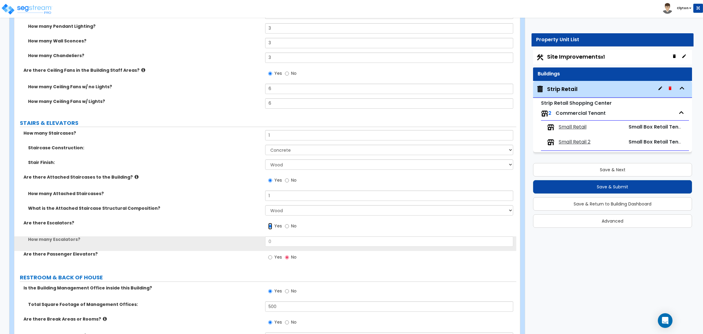
scroll to position [2347, 0]
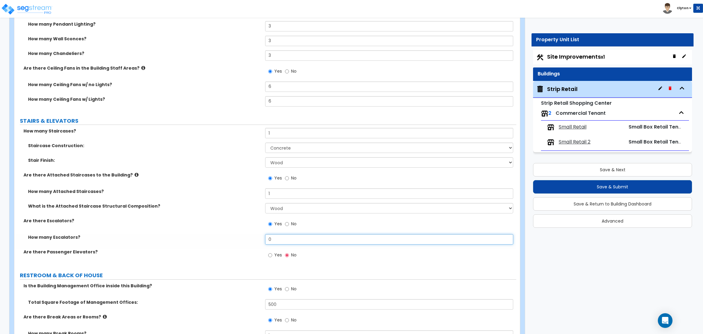
drag, startPoint x: 289, startPoint y: 240, endPoint x: 248, endPoint y: 240, distance: 41.5
click at [248, 240] on div "How many Escalators? 0" at bounding box center [265, 241] width 502 height 15
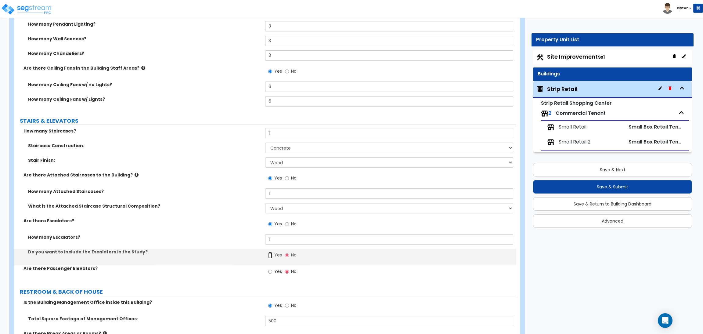
click at [271, 258] on input "Yes" at bounding box center [270, 255] width 4 height 7
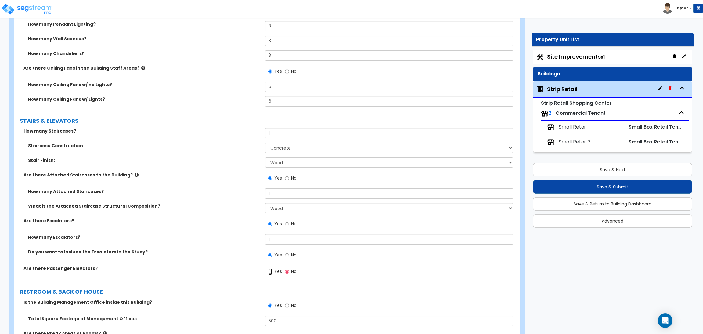
click at [272, 269] on input "Yes" at bounding box center [270, 271] width 4 height 7
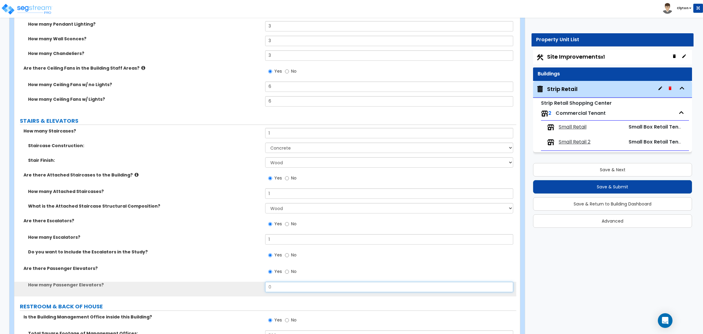
drag, startPoint x: 276, startPoint y: 287, endPoint x: 255, endPoint y: 289, distance: 21.1
click at [256, 289] on div "How many Passenger Elevators? 0" at bounding box center [265, 288] width 502 height 15
click at [243, 261] on div "Do you want to Include the Escalators in the Study? Yes No" at bounding box center [265, 257] width 502 height 16
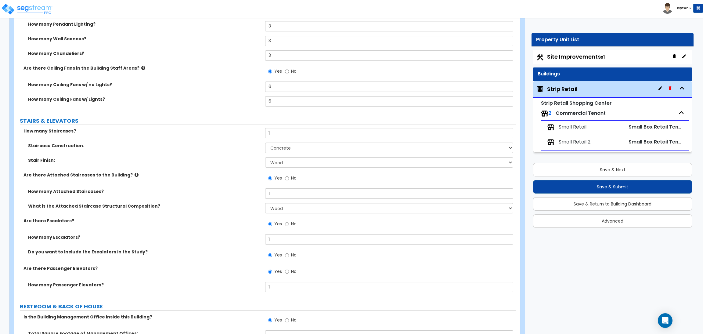
click at [140, 208] on label "What is the Attached Staircase Structural Composition?" at bounding box center [144, 206] width 232 height 6
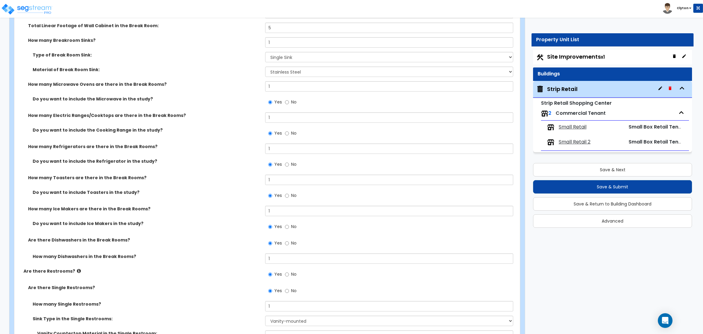
scroll to position [2759, 0]
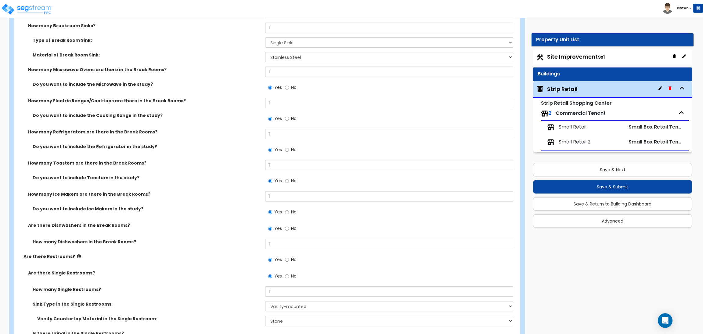
click at [177, 224] on label "Are there Dishwashers in the Break Rooms?" at bounding box center [144, 225] width 232 height 6
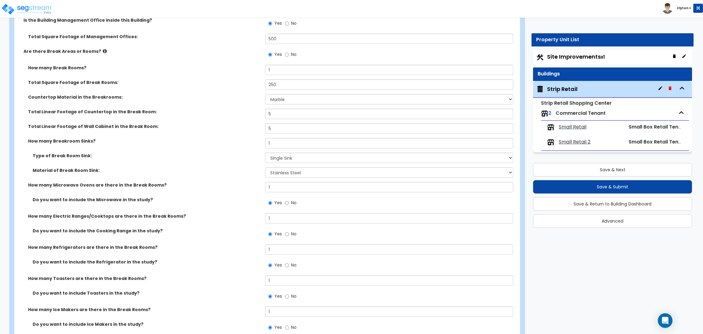
scroll to position [2621, 0]
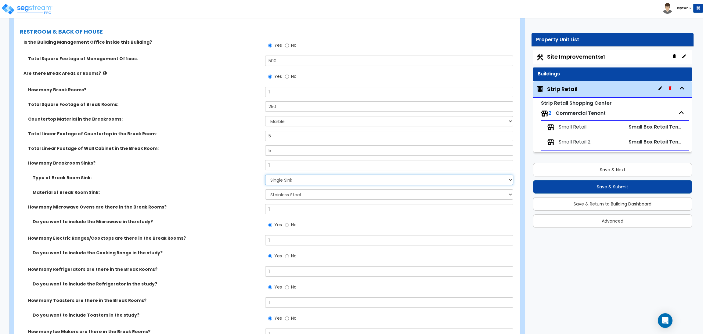
click at [279, 182] on select "Please Choose One Single Sink Double Sink" at bounding box center [389, 179] width 248 height 10
click at [265, 175] on select "Please Choose One Single Sink Double Sink" at bounding box center [389, 179] width 248 height 10
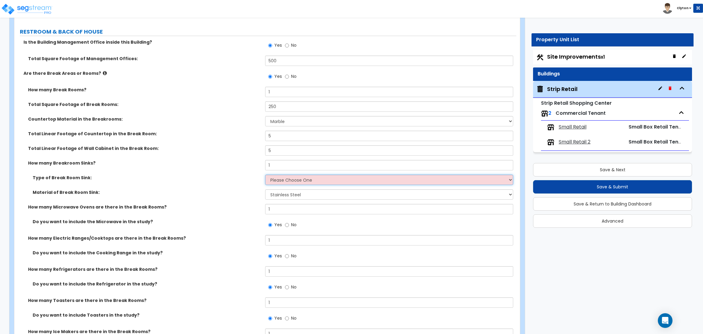
click at [286, 178] on select "Please Choose One Single Sink Double Sink" at bounding box center [389, 179] width 248 height 10
click at [265, 175] on select "Please Choose One Single Sink Double Sink" at bounding box center [389, 179] width 248 height 10
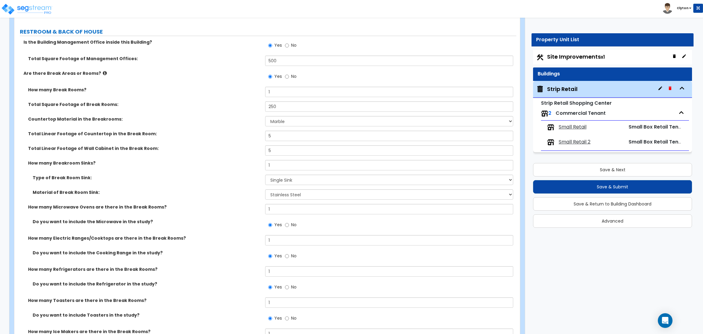
click at [193, 187] on div "Type of Break Room Sink: Please Choose One Single Sink Double Sink" at bounding box center [265, 181] width 502 height 15
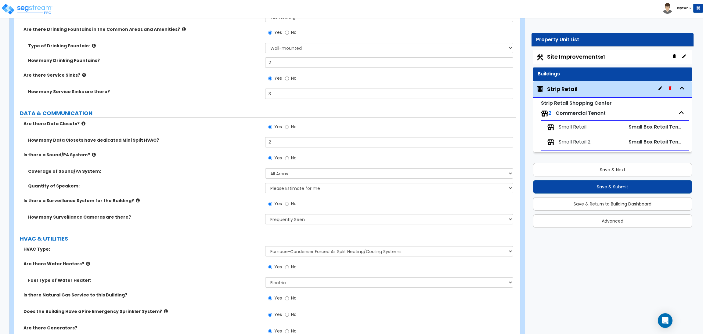
scroll to position [2052, 0]
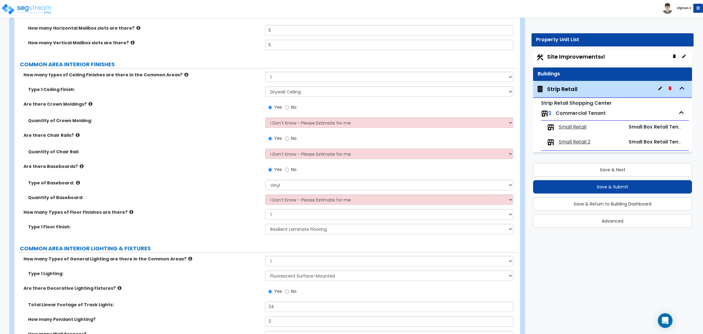
click at [190, 196] on label "Quantity of Baseboard:" at bounding box center [144, 197] width 232 height 6
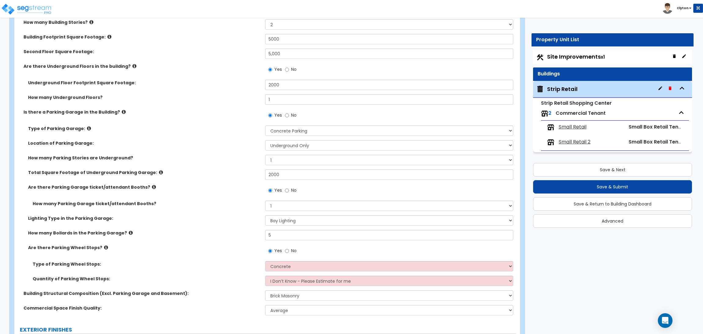
scroll to position [320, 0]
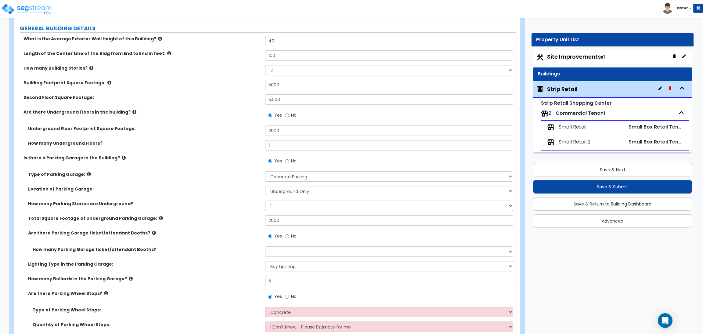
click at [573, 128] on span "Small Retail" at bounding box center [572, 127] width 28 height 7
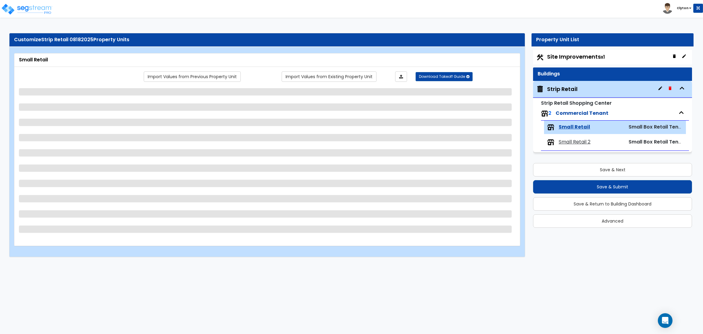
scroll to position [0, 0]
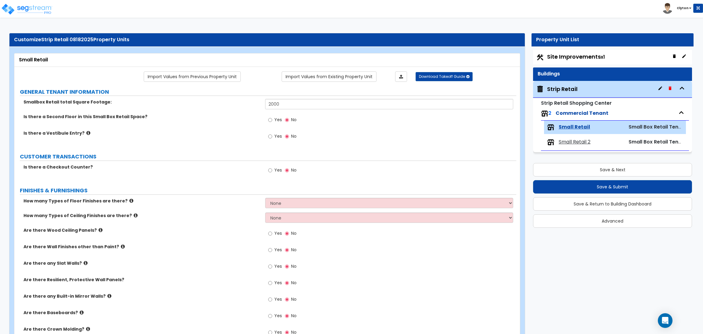
click at [571, 142] on span "Small Retail 2" at bounding box center [574, 141] width 32 height 7
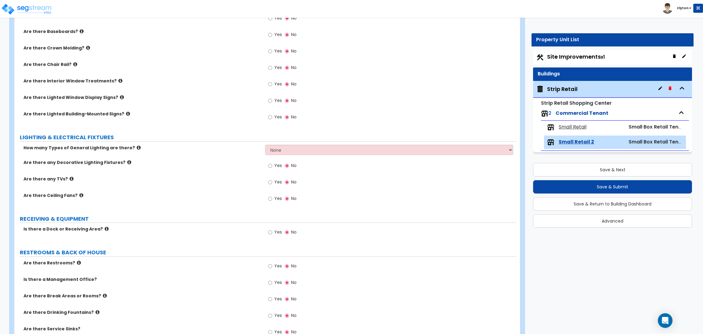
scroll to position [219, 0]
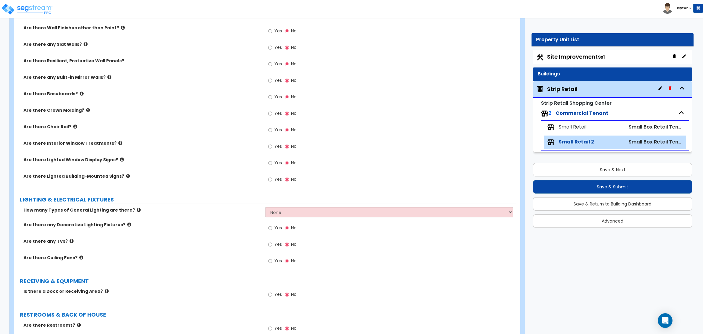
click at [561, 88] on div "Strip Retail" at bounding box center [562, 89] width 30 height 8
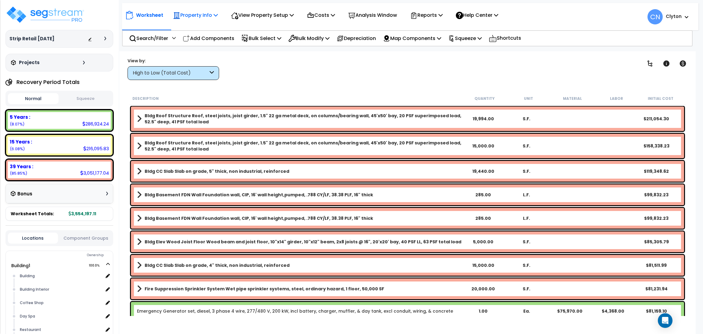
click at [210, 15] on p "Property Info" at bounding box center [195, 15] width 45 height 8
click at [204, 57] on link "Template property" at bounding box center [200, 54] width 60 height 12
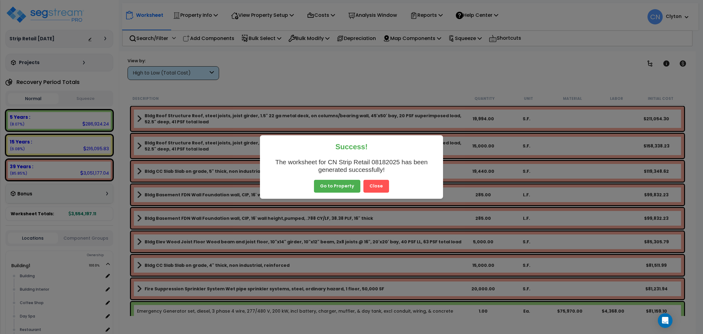
click at [383, 182] on button "Close" at bounding box center [376, 186] width 26 height 13
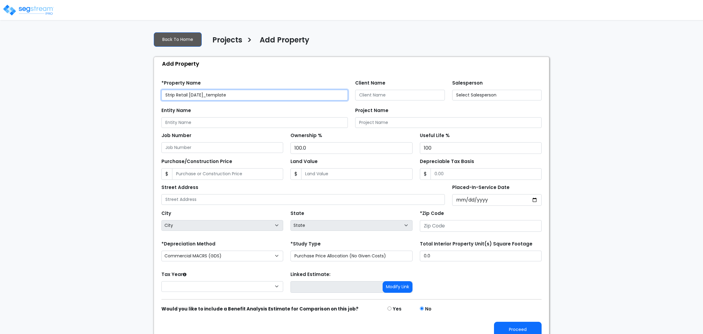
type input "80206"
select select "2023"
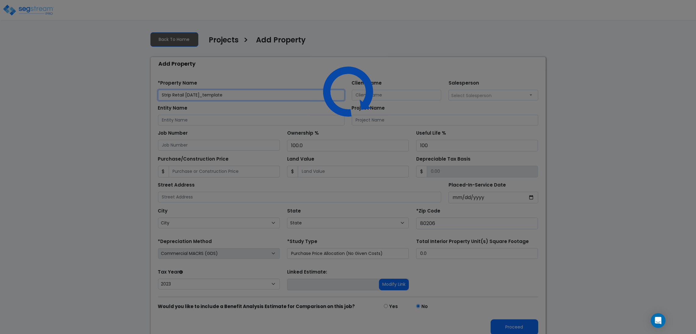
select select "CO"
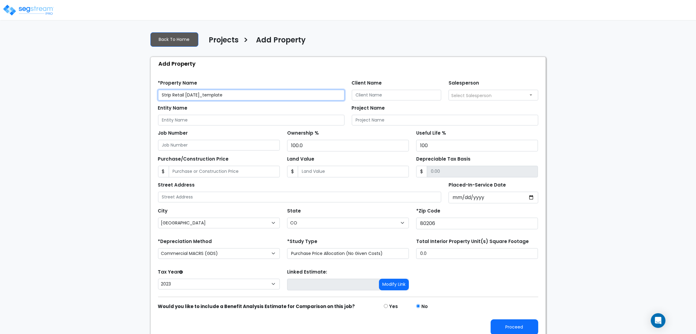
drag, startPoint x: 249, startPoint y: 94, endPoint x: 186, endPoint y: 95, distance: 63.8
click at [186, 95] on input "Strip Retail [DATE]_template" at bounding box center [251, 95] width 186 height 11
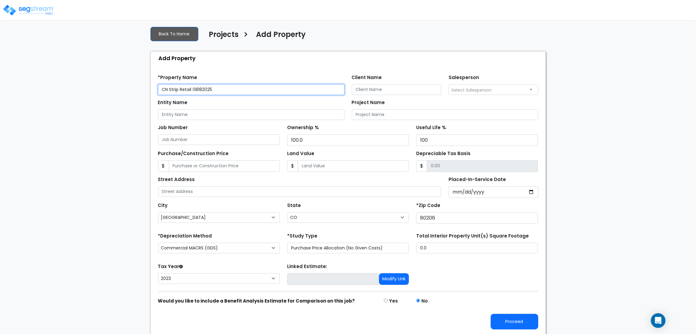
scroll to position [7, 0]
type input "CN Strip Retail 08182025"
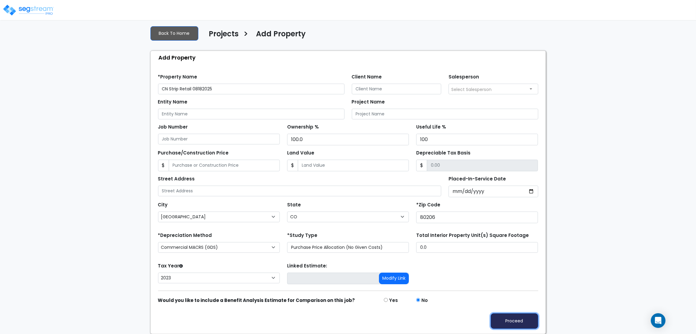
click at [518, 320] on button "Proceed" at bounding box center [514, 321] width 48 height 16
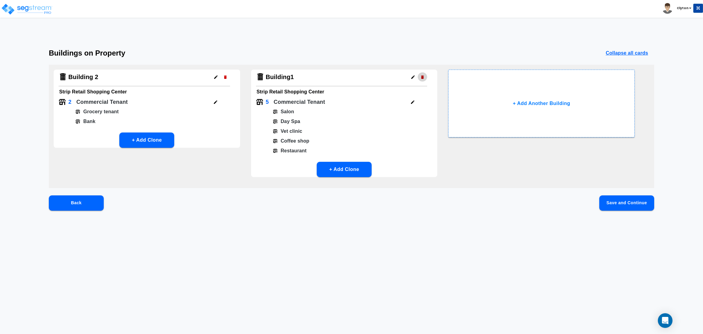
click at [424, 80] on button "button" at bounding box center [421, 76] width 9 height 9
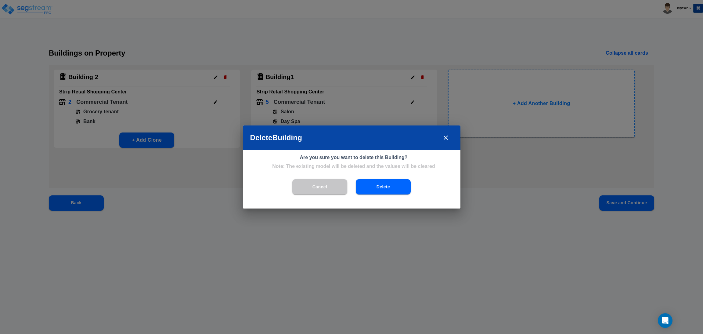
click at [380, 185] on button "Delete" at bounding box center [383, 186] width 55 height 15
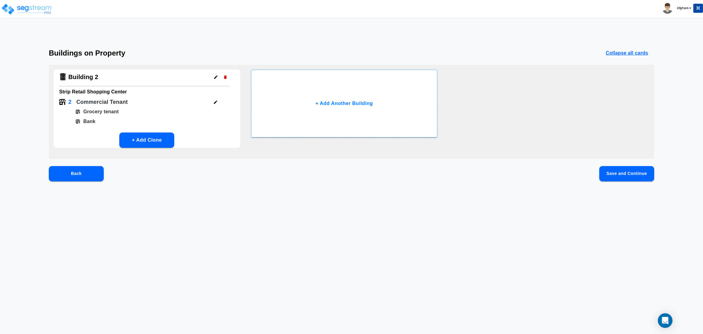
click at [635, 182] on div "Back Save and Continue" at bounding box center [351, 183] width 605 height 35
click at [632, 176] on button "Save and Continue" at bounding box center [626, 173] width 55 height 15
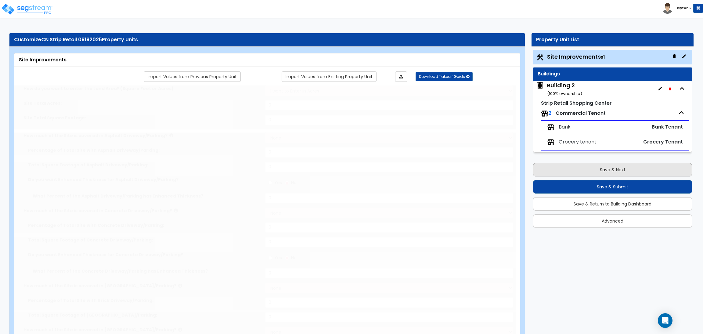
select select "2"
type input "75000"
select select "2"
type input "6500"
select select "2"
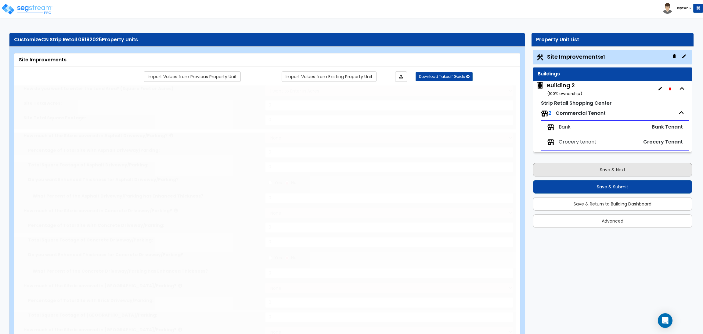
type input "2000"
select select "2"
type input "1000"
radio input "true"
type input "1"
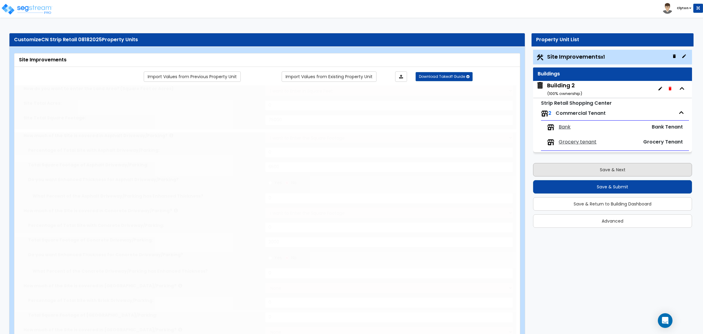
radio input "true"
type input "20"
radio input "true"
type input "3"
radio input "true"
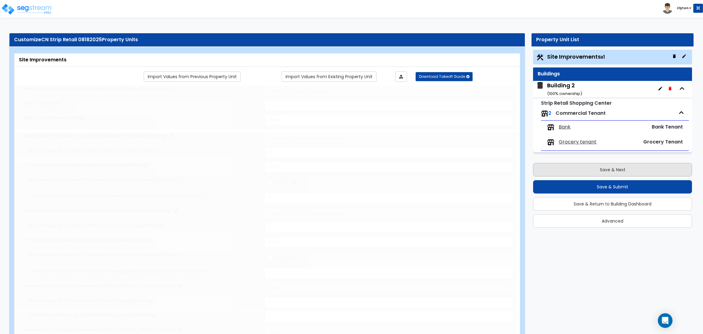
select select "1"
radio input "true"
select select "1"
select select "3"
type input "4"
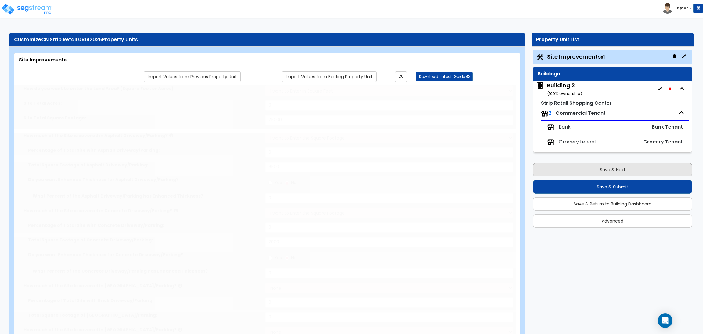
type input "2"
type input "1"
radio input "true"
type input "3"
radio input "true"
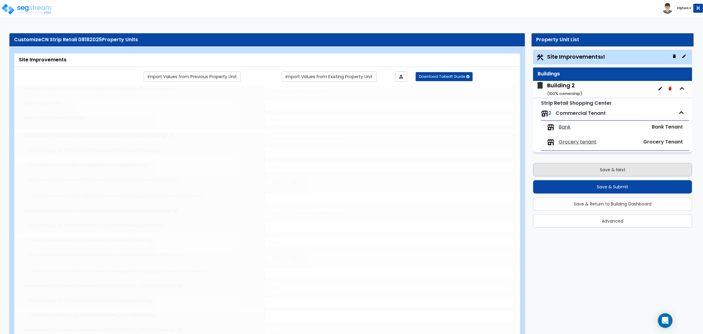
select select "1"
type input "60"
radio input "true"
select select "1"
type input "50"
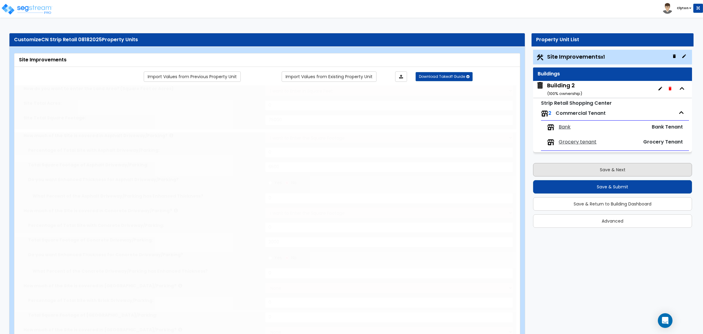
radio input "true"
select select "2"
type input "125"
select select "1"
select select "9"
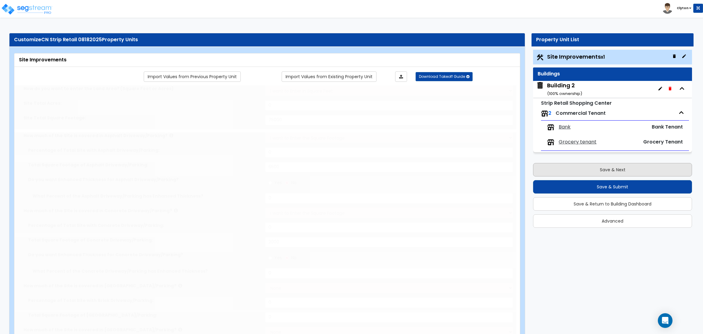
radio input "true"
type input "4"
radio input "true"
select select "4"
type input "80"
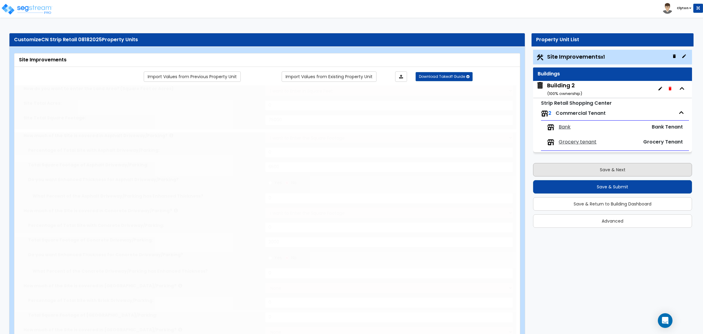
radio input "true"
select select "1"
type input "4"
type input "5"
radio input "true"
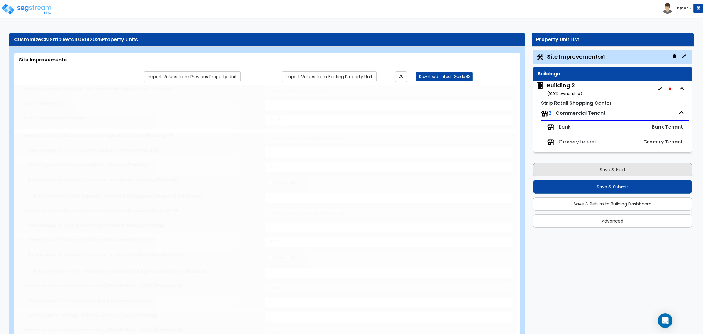
select select "1"
radio input "true"
select select "1"
type input "45"
radio input "true"
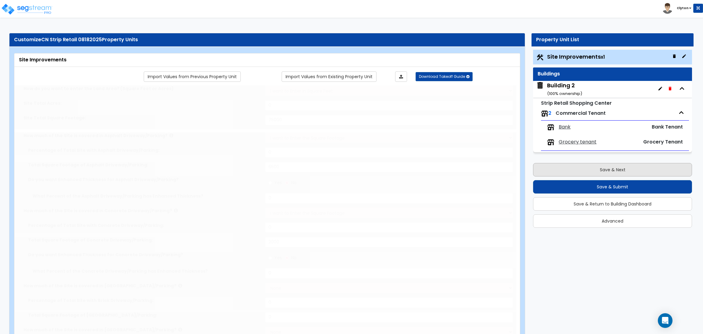
type input "60"
radio input "true"
type input "160"
radio input "true"
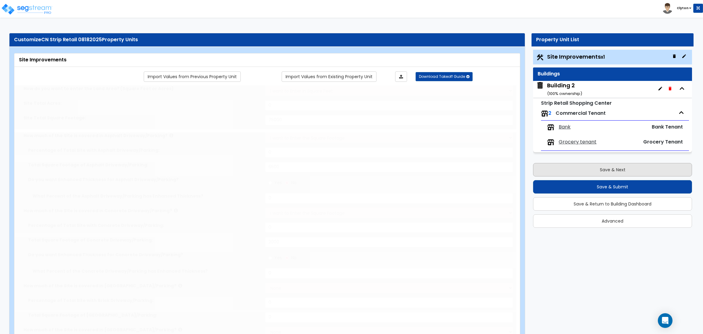
select select "3"
type input "25"
radio input "true"
type input "32"
radio input "true"
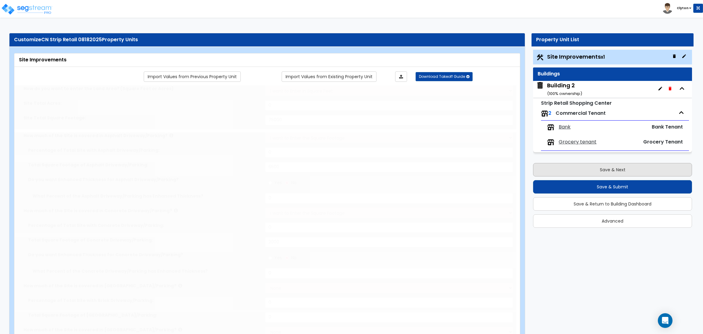
type input "50"
radio input "true"
type input "7"
type input "75"
radio input "true"
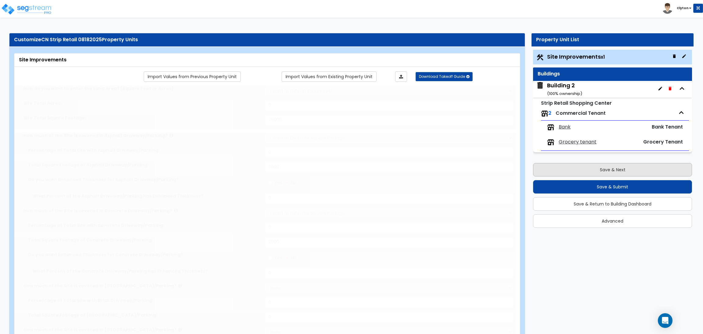
select select "2"
type input "50"
radio input "true"
select select "1"
select select "5"
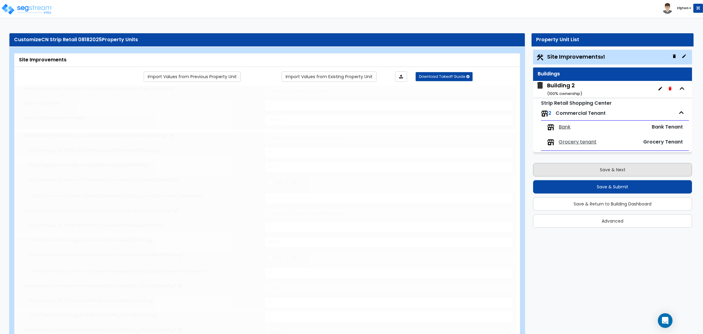
type input "1"
radio input "true"
select select "2"
select select "1"
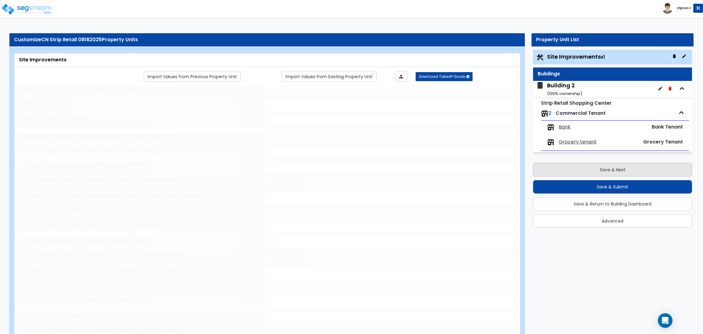
radio input "true"
type input "1"
radio input "true"
type input "4"
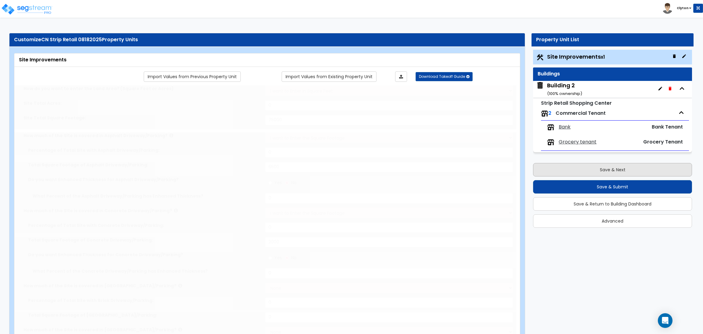
type input "45"
select select "2"
type input "360"
radio input "true"
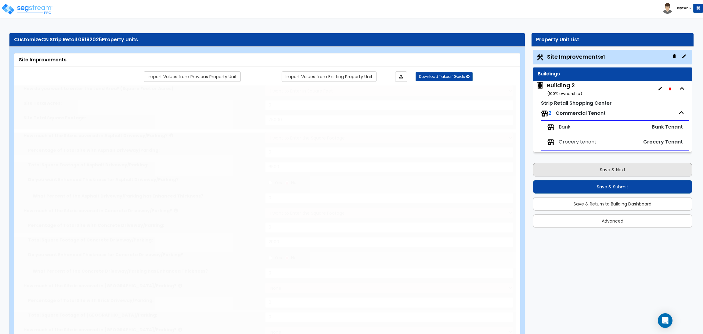
type input "1"
radio input "true"
type input "1"
type input "80"
select select "6"
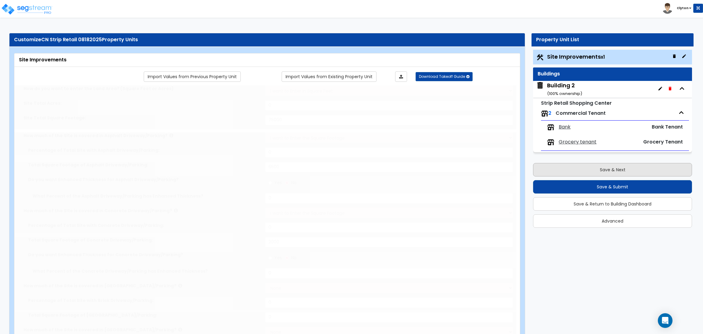
select select "1"
select select "2"
select select "5"
select select "1"
select select "16"
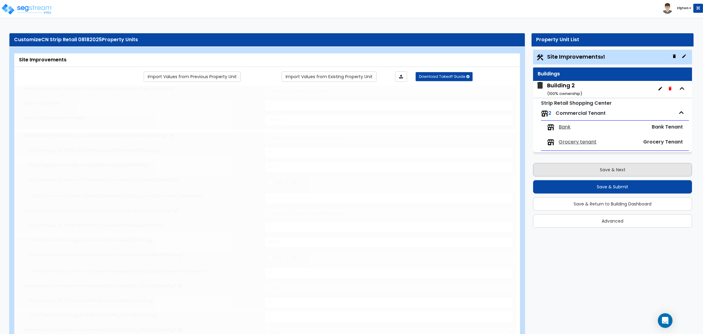
radio input "true"
select select "1"
type input "1"
select select "5"
radio input "true"
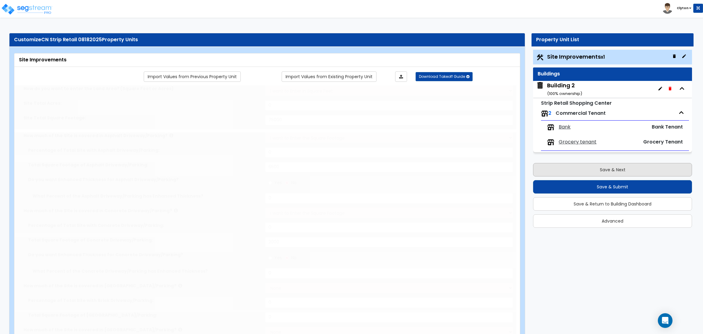
select select "1"
type input "30"
select select "1"
type input "2"
select select "1"
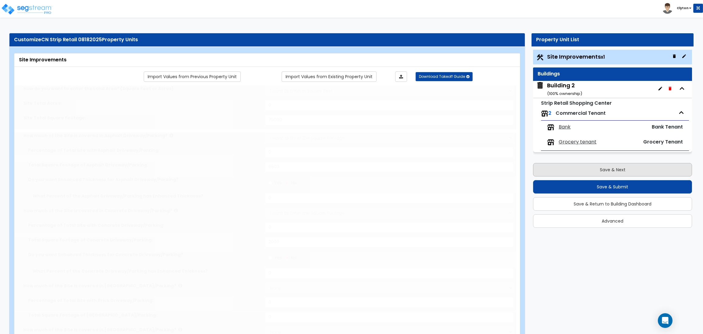
select select "1"
radio input "true"
select select "1"
type input "1"
type input "70"
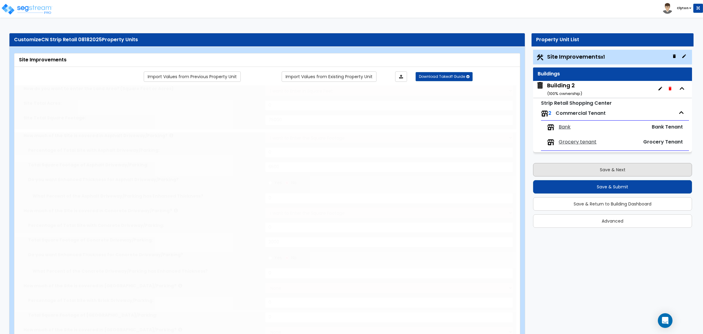
type input "6"
select select "2"
radio input "true"
type input "1"
radio input "true"
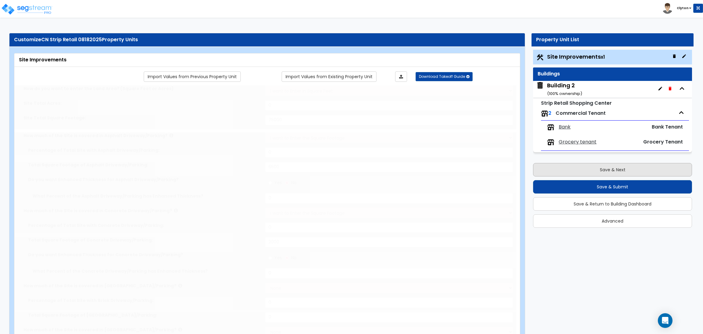
select select "1"
select select "3"
select select "1"
select select "2"
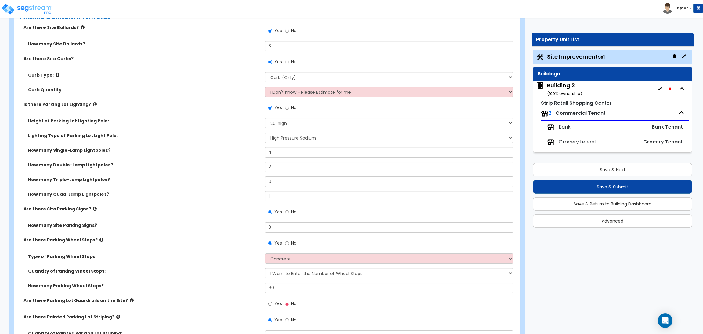
scroll to position [457, 0]
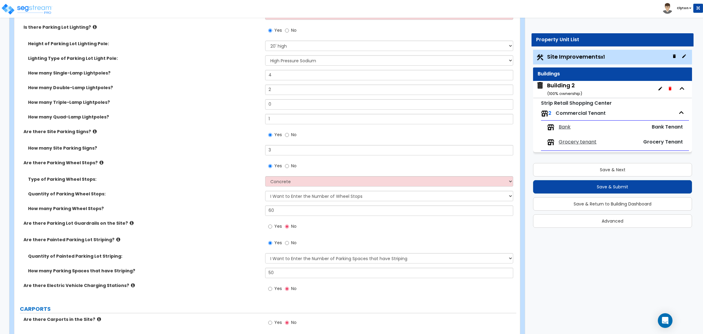
click at [204, 195] on label "Quantity of Parking Wheel Stops:" at bounding box center [144, 194] width 232 height 6
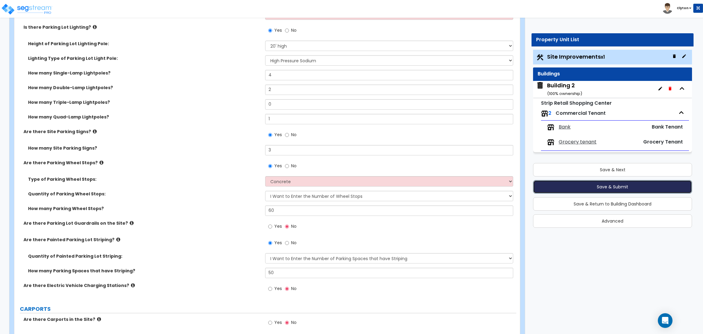
click at [611, 188] on button "Save & Submit" at bounding box center [612, 186] width 159 height 13
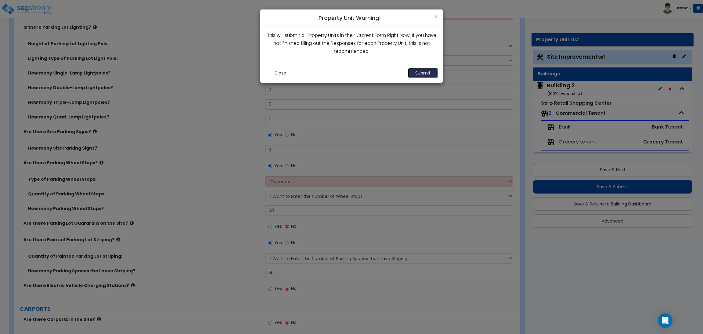
click at [418, 75] on button "Submit" at bounding box center [422, 73] width 30 height 10
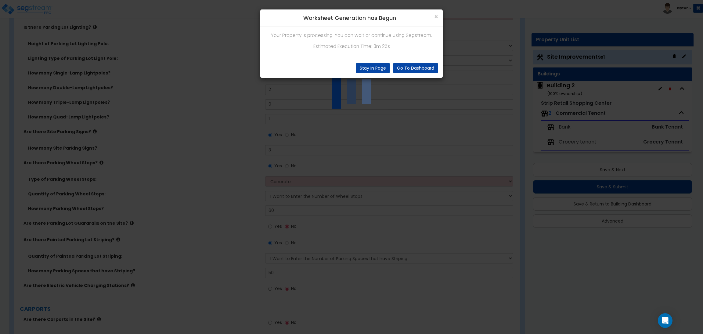
click at [415, 149] on div "× Worksheet Generation has Begun Your Property is processing. You can wait or c…" at bounding box center [351, 167] width 703 height 334
click at [507, 123] on div "× Worksheet Generation has Begun Your Property is processing. You can wait or c…" at bounding box center [351, 167] width 703 height 334
click at [319, 153] on div "× Worksheet Generation has Begun Your Property is processing. You can wait or c…" at bounding box center [351, 167] width 703 height 334
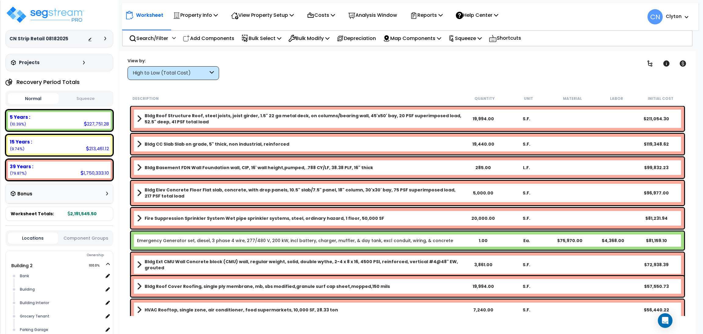
click at [366, 85] on div "Worksheet Property Info Property Setup Add Property Unit Template property Clon…" at bounding box center [407, 218] width 576 height 334
click at [172, 69] on div "High to Low (Total Cost)" at bounding box center [172, 73] width 91 height 14
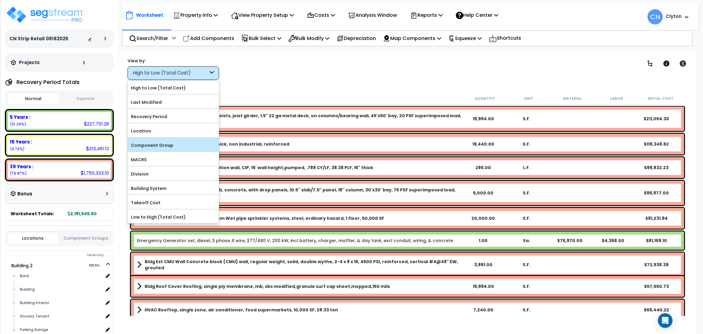
click at [161, 141] on label "Component Group" at bounding box center [173, 145] width 91 height 9
click at [0, 0] on input "Component Group" at bounding box center [0, 0] width 0 height 0
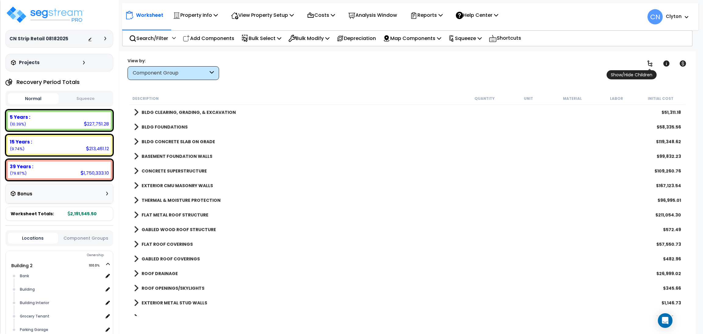
click at [646, 64] on icon at bounding box center [649, 63] width 7 height 7
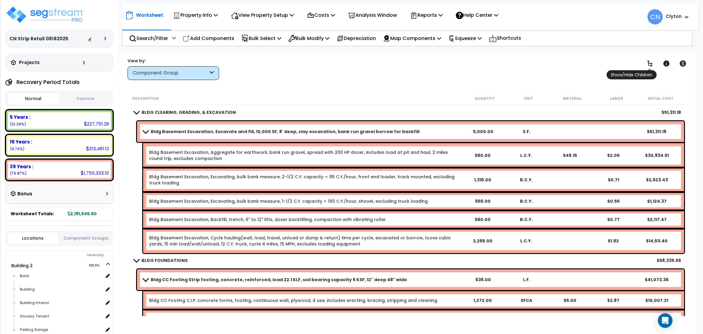
click at [648, 64] on icon at bounding box center [649, 63] width 7 height 7
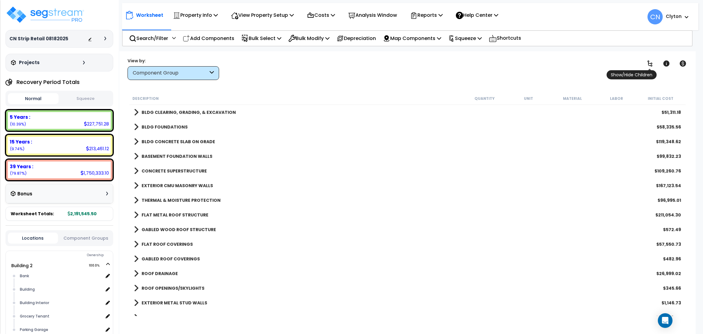
click at [648, 64] on icon at bounding box center [649, 63] width 7 height 7
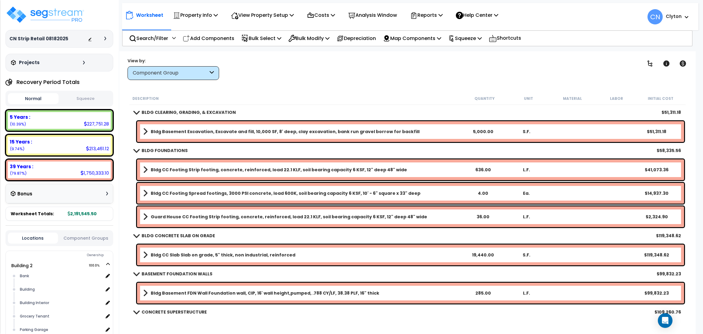
click at [487, 87] on div "Worksheet Property Info Property Setup Add Property Unit Template property Clon…" at bounding box center [407, 218] width 576 height 334
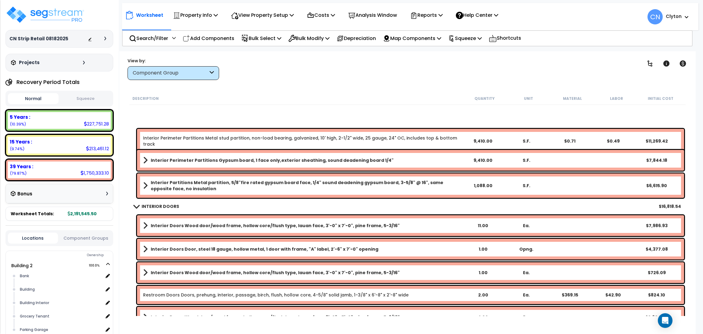
scroll to position [1738, 0]
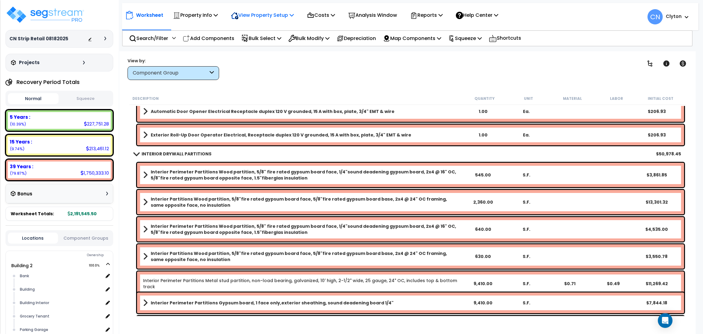
click at [218, 14] on p "View Property Setup" at bounding box center [195, 15] width 45 height 8
click at [253, 40] on link "View Questionnaire" at bounding box center [258, 42] width 60 height 12
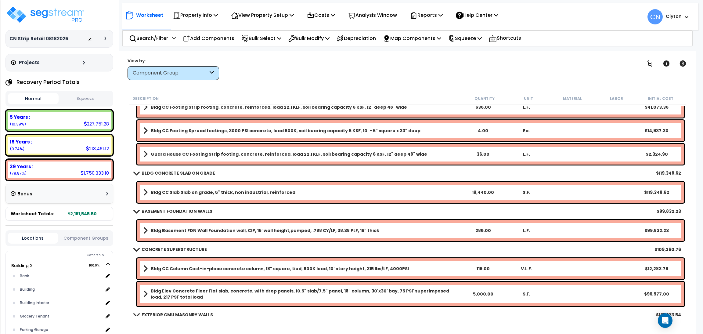
scroll to position [91, 0]
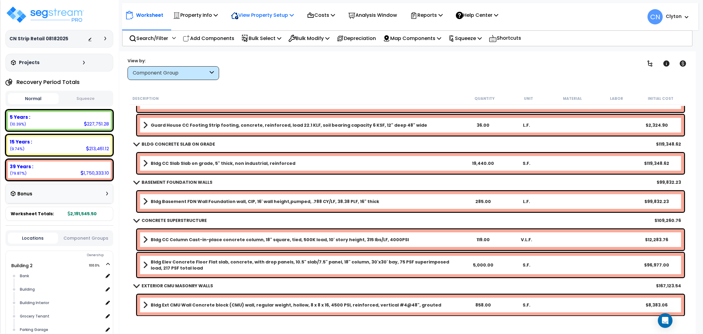
click at [218, 11] on p "View Property Setup" at bounding box center [195, 15] width 45 height 8
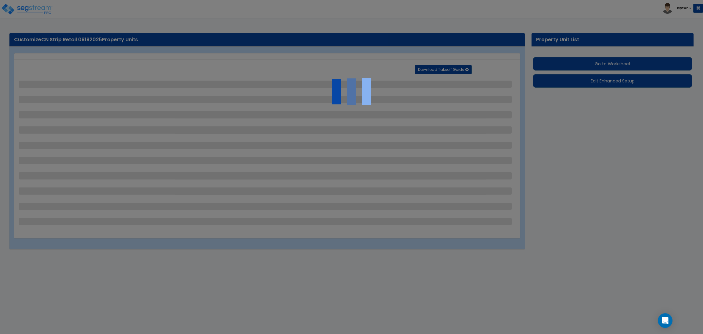
select select "2"
select select "1"
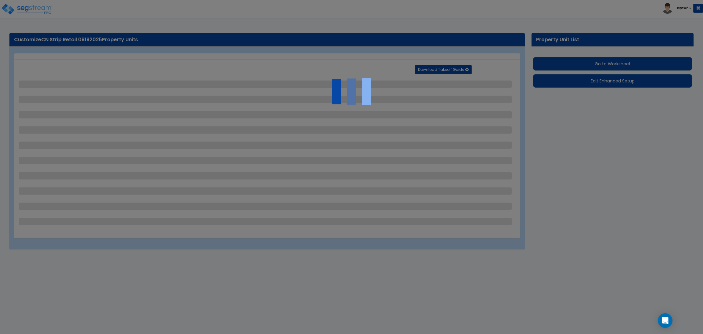
select select "1"
select select "3"
select select "1"
select select "2"
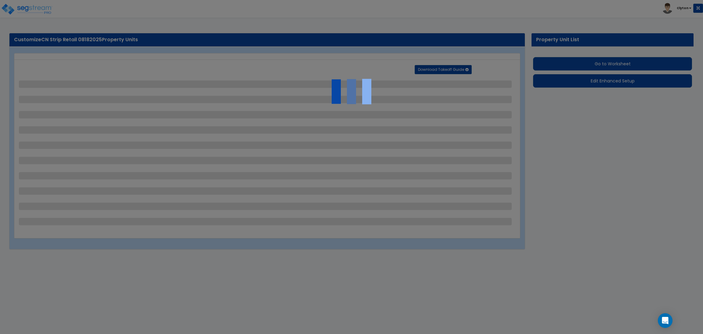
select select "1"
select select "9"
select select "4"
select select "1"
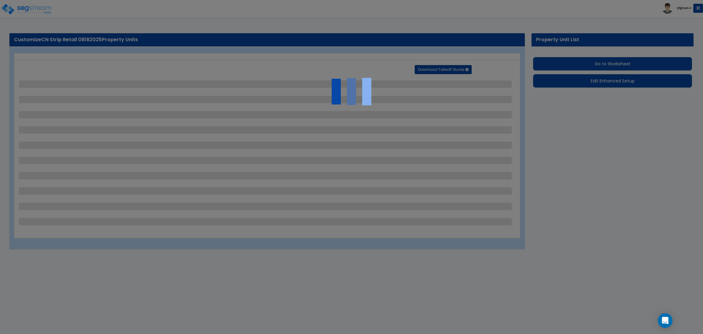
select select "1"
select select "3"
select select "2"
select select "1"
select select "5"
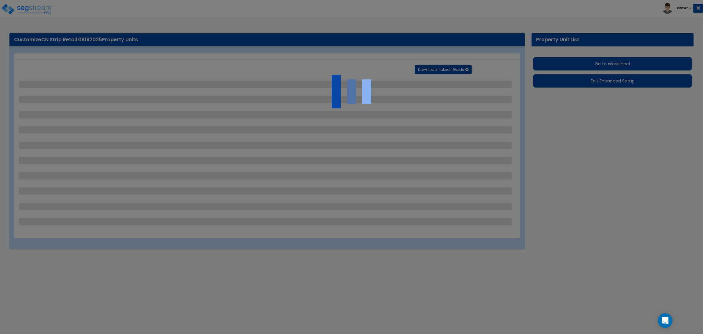
select select "2"
select select "1"
select select "2"
select select "6"
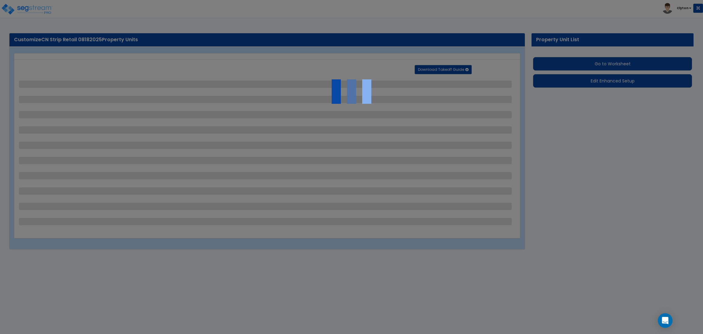
select select "1"
select select "2"
select select "5"
select select "1"
select select "16"
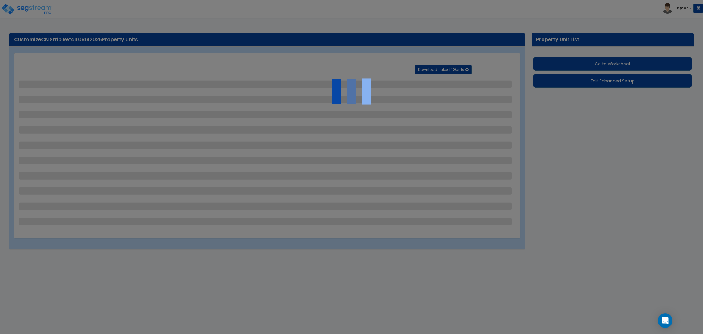
select select "1"
select select "5"
select select "1"
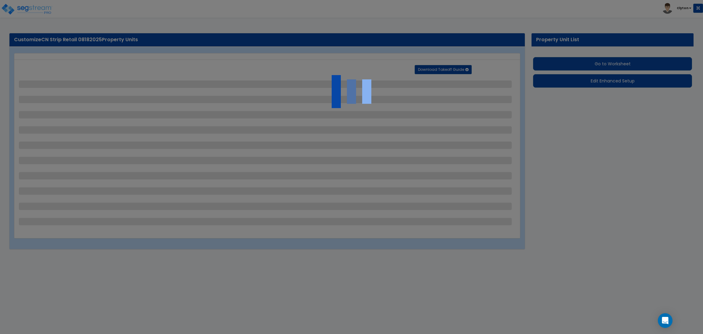
select select "1"
select select "2"
select select "1"
select select "3"
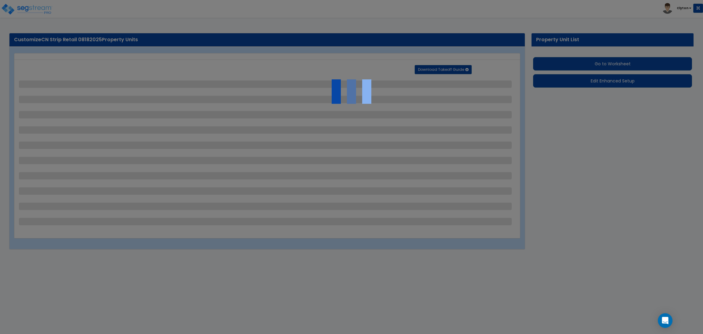
select select "1"
select select "2"
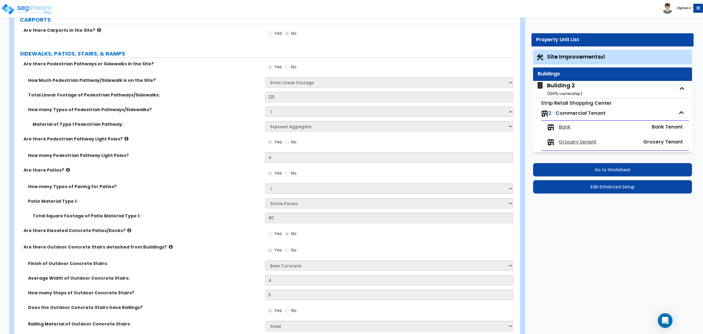
scroll to position [869, 0]
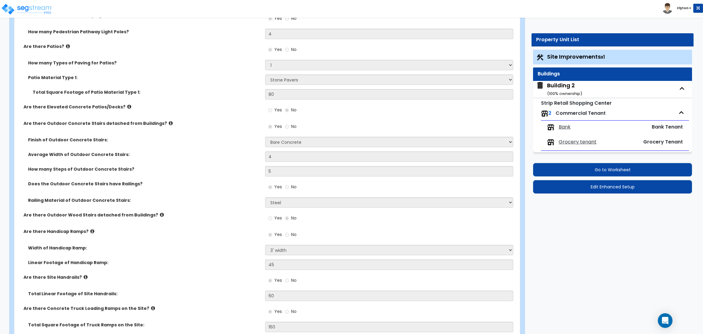
click at [206, 228] on label "Are there Handicap Ramps?" at bounding box center [141, 231] width 237 height 6
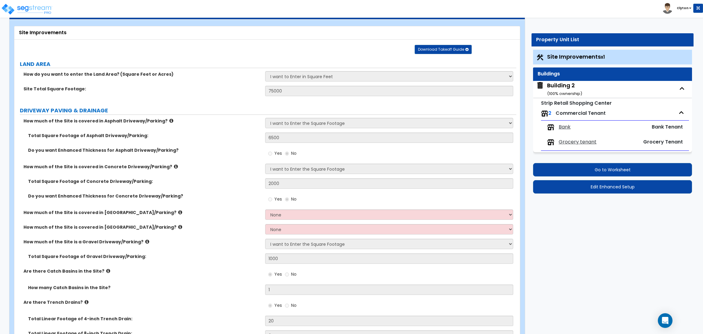
scroll to position [809, 0]
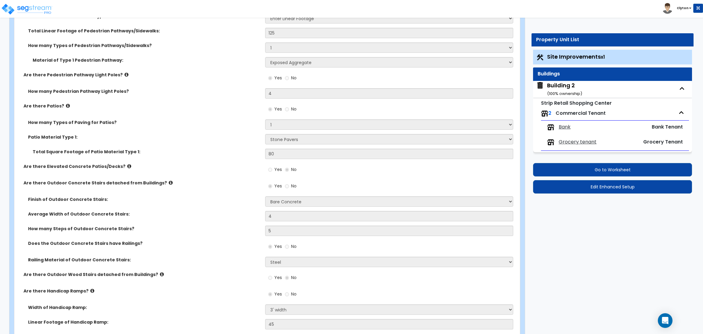
click at [210, 219] on div "Average Width of Outdoor Concrete Stairs: 4" at bounding box center [265, 218] width 502 height 15
click at [566, 88] on div "Building 2 ( 100 % ownership)" at bounding box center [564, 89] width 35 height 16
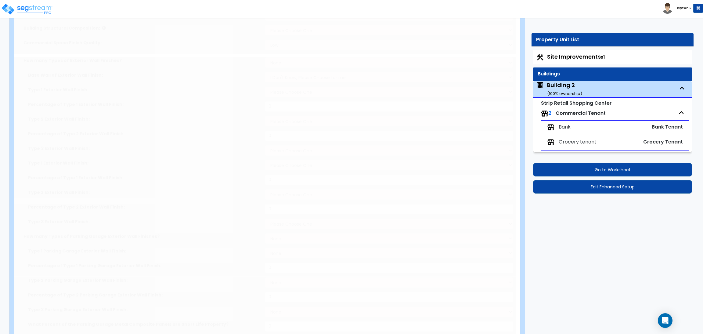
type input "17"
type input "80"
type input "20000"
radio input "true"
type input "5000"
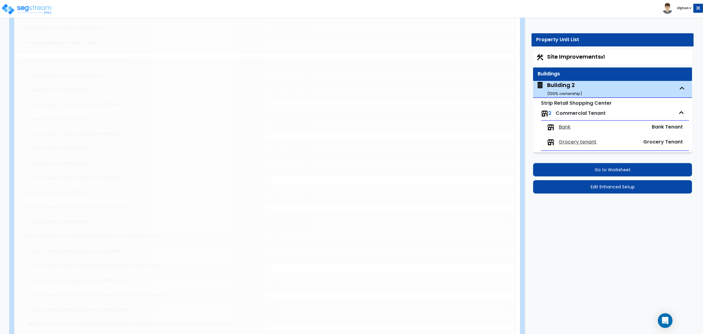
type input "1"
radio input "true"
select select "1"
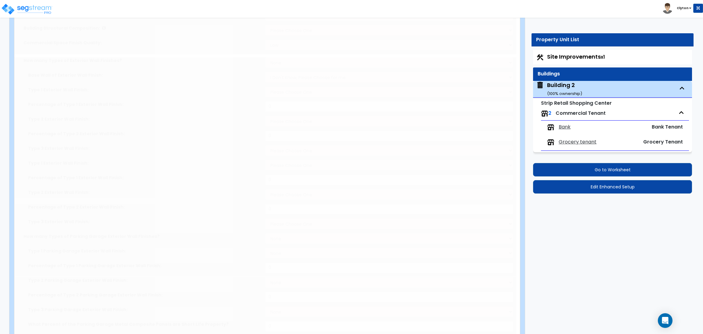
type input "5000"
radio input "true"
select select "1"
select select "2"
type input "4"
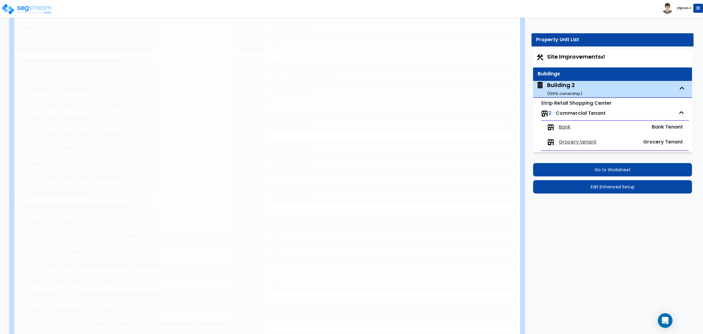
radio input "true"
select select "1"
type input "20"
select select "6"
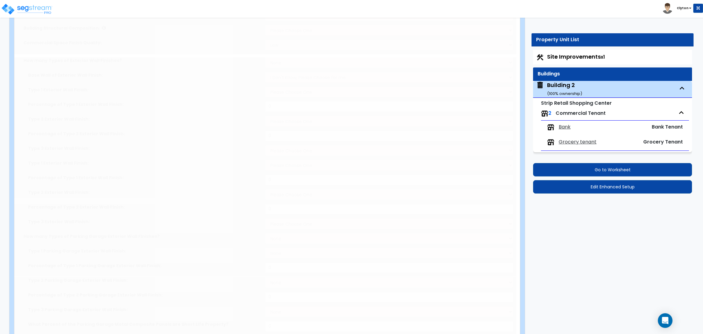
select select "1"
select select "3"
select select "1"
type input "20"
select select "7"
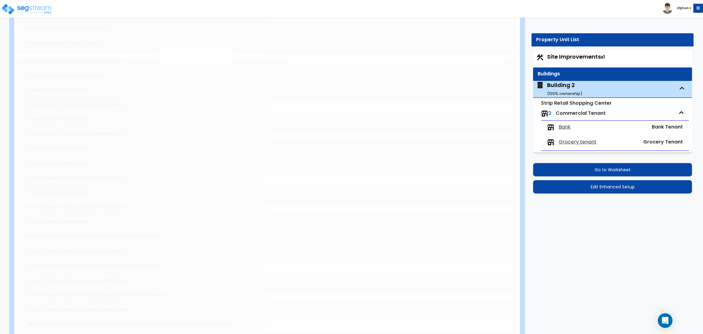
type input "60"
select select "9"
select select "2"
select select "1"
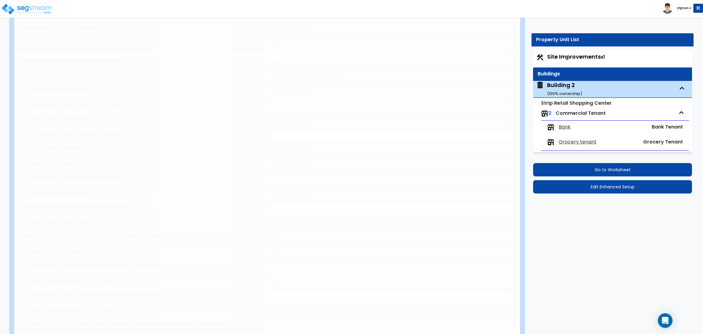
radio input "true"
select select "2"
type input "90"
radio input "true"
select select "2"
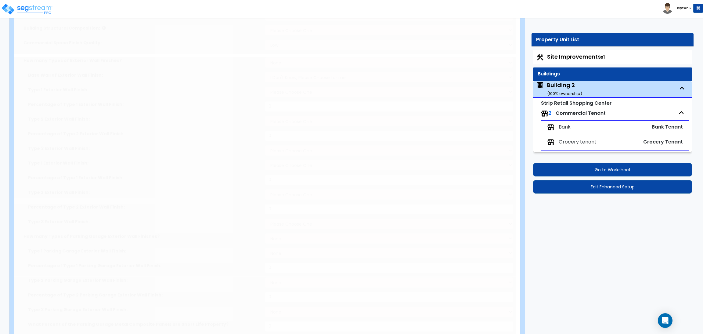
type input "1"
radio input "true"
select select "2"
type input "40"
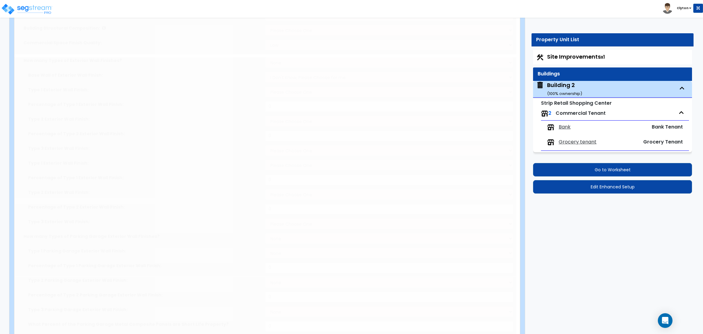
radio input "true"
type input "25"
radio input "true"
type input "4"
type input "2"
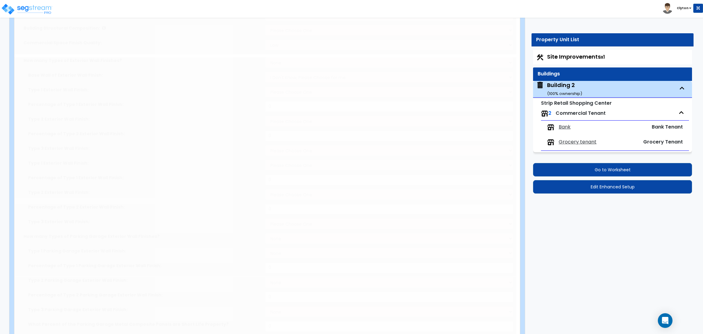
type input "3"
type input "2"
radio input "true"
select select "1"
type input "1"
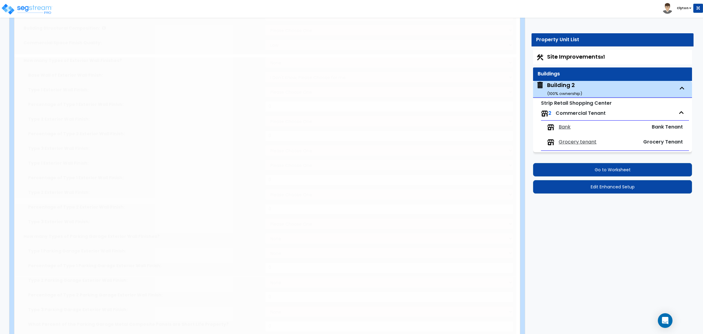
radio input "true"
type input "15"
type input "80"
type input "7"
type input "8"
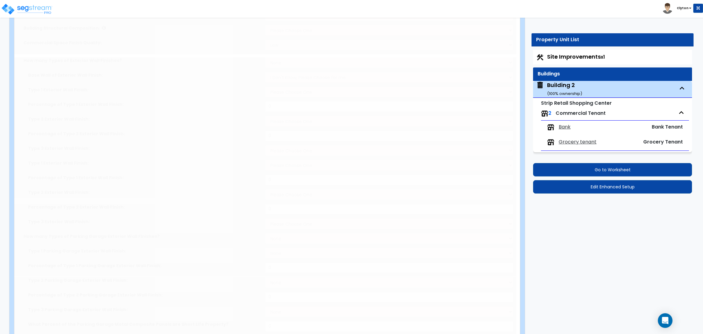
select select "2"
select select "1"
radio input "true"
type input "2"
type input "1"
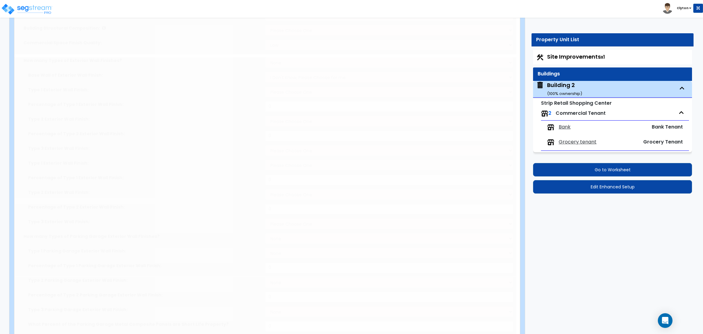
type input "1"
radio input "true"
type input "2"
radio input "true"
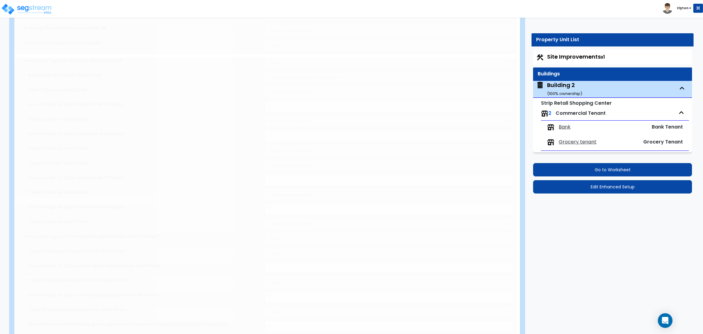
select select "1"
select select "2"
type input "1"
select select "2"
radio input "true"
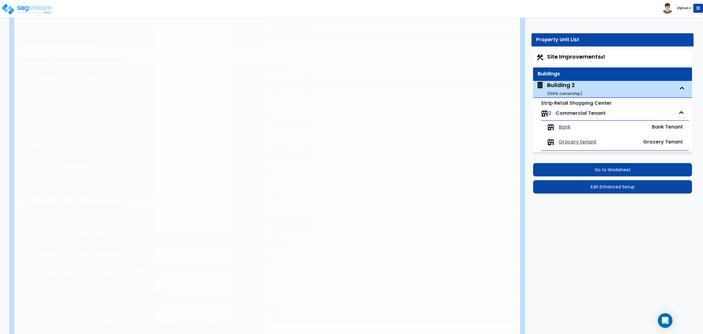
select select "3"
type input "15"
radio input "true"
type input "120"
radio input "true"
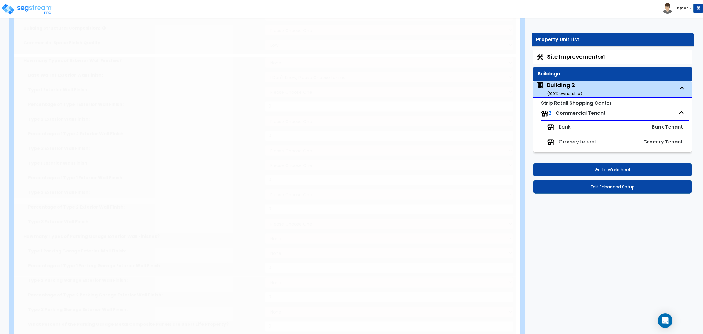
select select "2"
type input "3"
radio input "true"
select select "1"
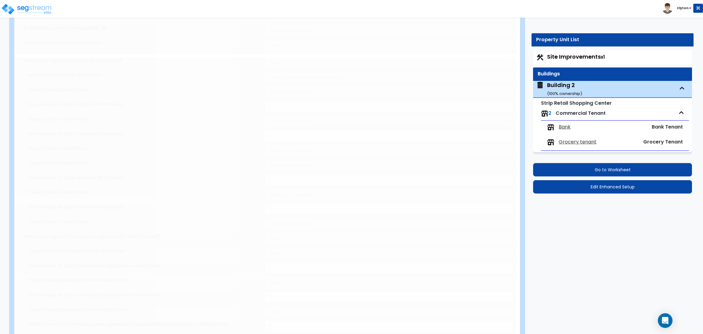
select select "2"
radio input "true"
select select "1"
type input "57"
radio input "true"
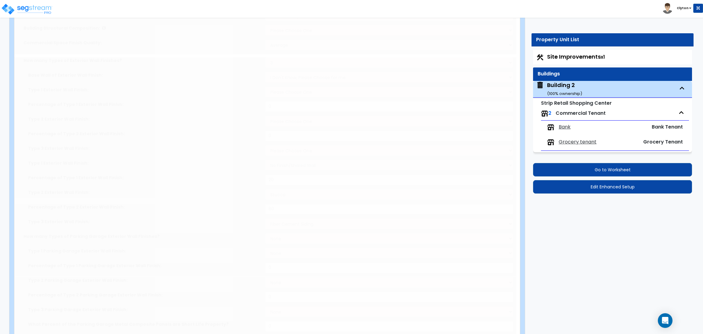
select select "2"
select select "1"
type input "222"
select select "2"
select select "1"
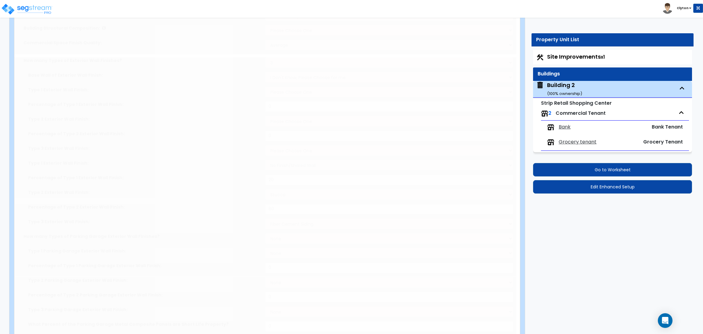
type input "50"
select select "6"
select select "1"
select select "2"
radio input "true"
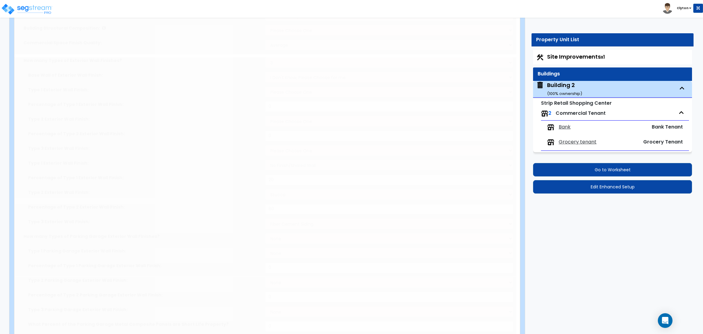
type input "12"
type input "3"
radio input "true"
type input "4"
radio input "true"
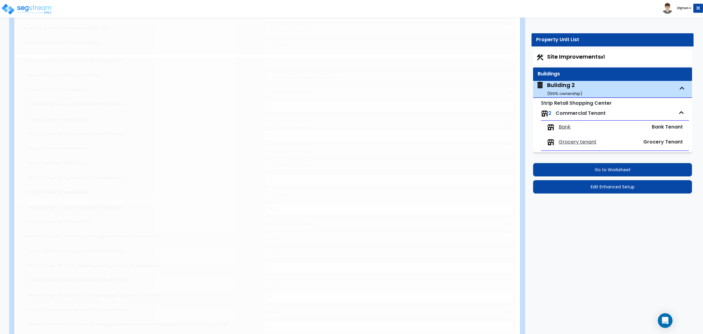
type input "80"
radio input "true"
type input "1"
type input "120"
select select "4"
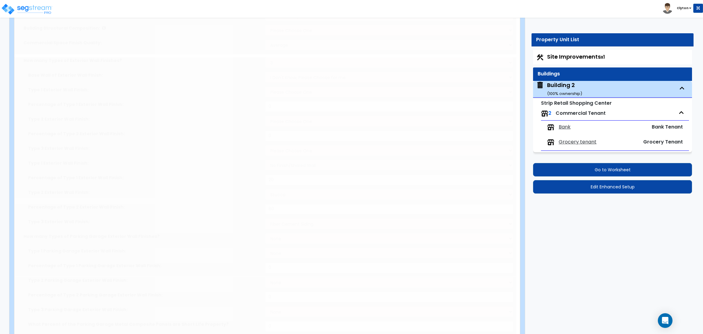
type input "7"
type input "1"
select select "1"
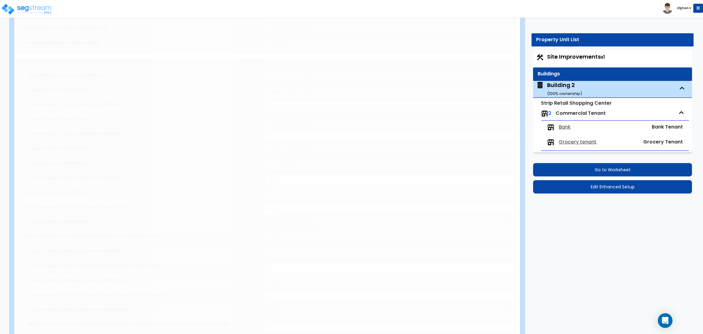
type input "1"
radio input "true"
type input "1"
radio input "true"
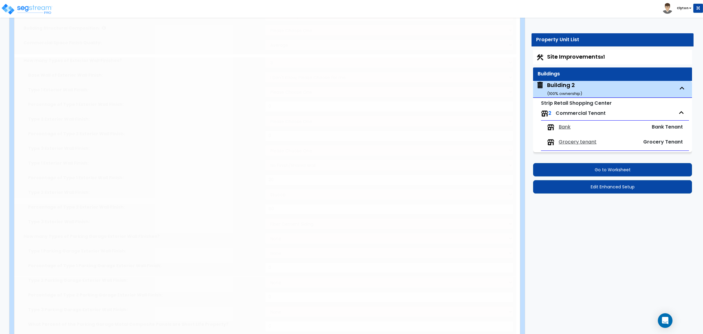
radio input "true"
type input "2"
type input "6"
type input "3"
type input "2"
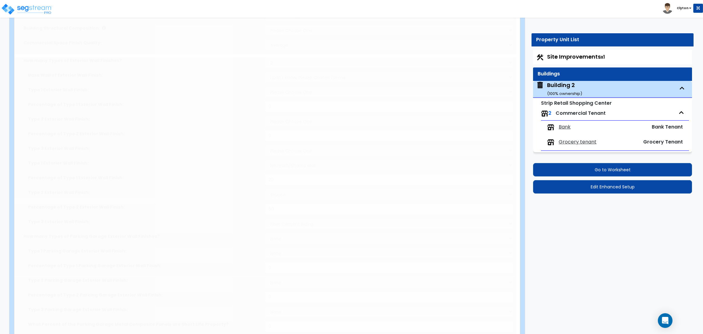
type input "2"
select select "1"
radio input "true"
select select "2"
type input "1"
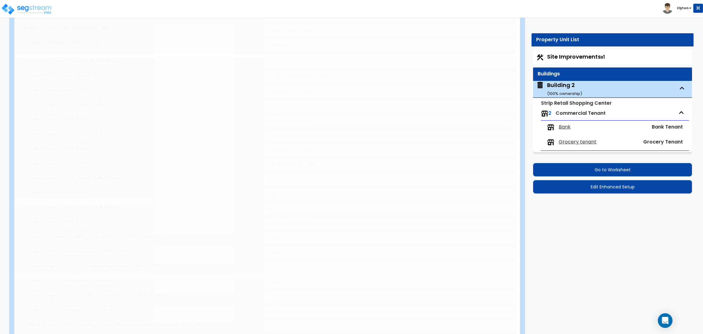
radio input "true"
type input "1"
radio input "true"
select select "2"
type input "60"
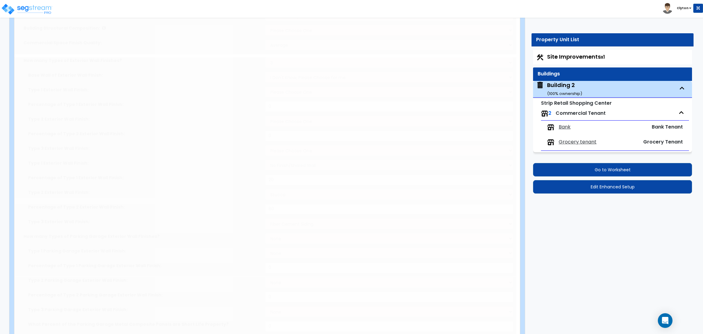
select select "1"
radio input "true"
select select "1"
radio input "true"
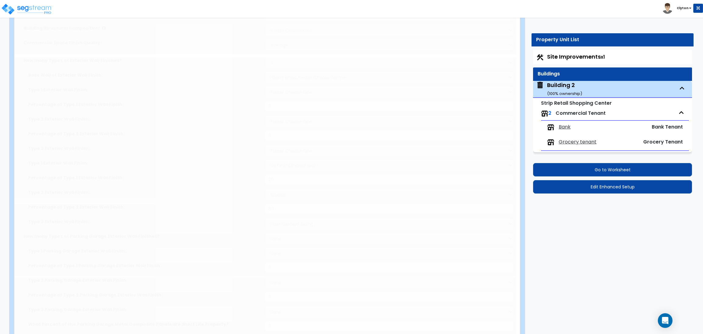
select select "1"
radio input "true"
select select "2"
select select "1"
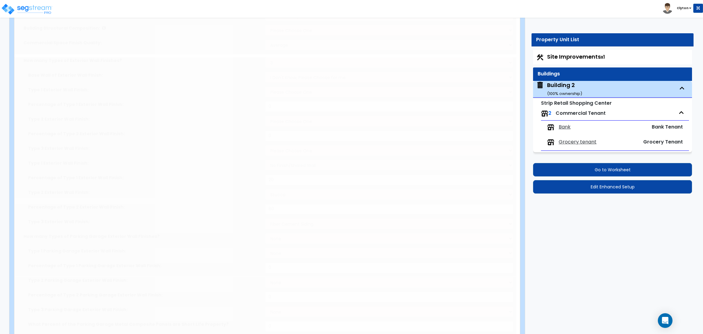
select select "8"
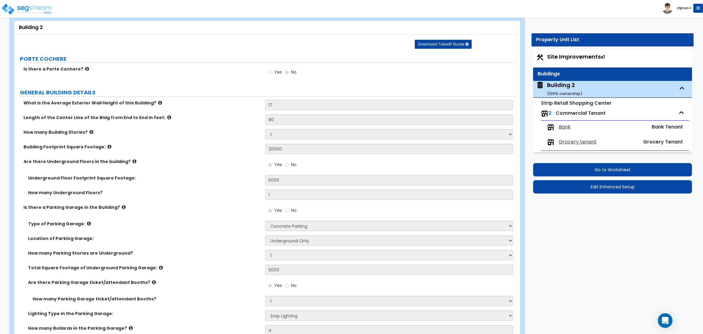
scroll to position [91, 0]
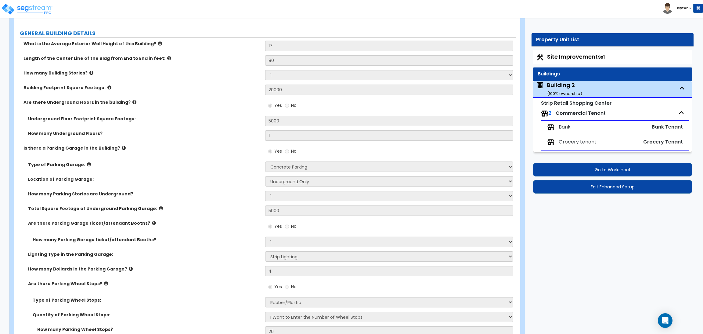
click at [248, 202] on div "How many Parking Stories are Underground? Please Choose One 1 2 3 4 5" at bounding box center [265, 198] width 502 height 15
click at [240, 152] on div "Is there a Parking Garage in the Building? Yes No" at bounding box center [265, 153] width 502 height 16
